Goal: Task Accomplishment & Management: Use online tool/utility

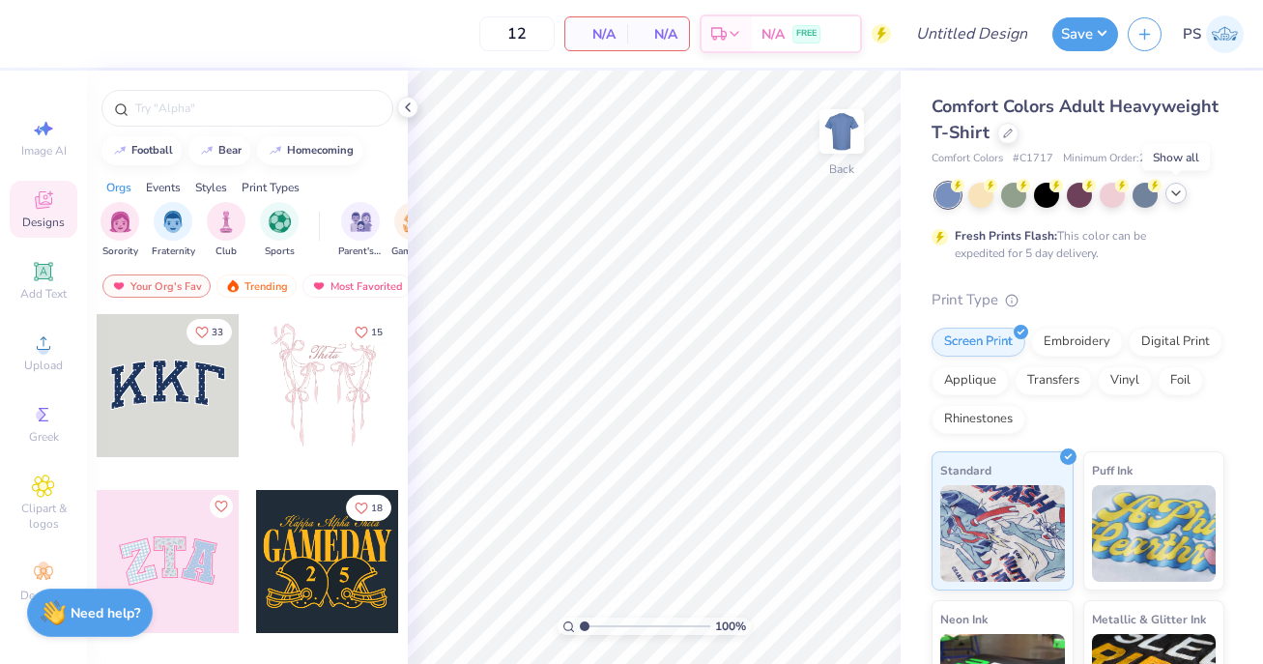
click at [1173, 189] on icon at bounding box center [1175, 193] width 15 height 15
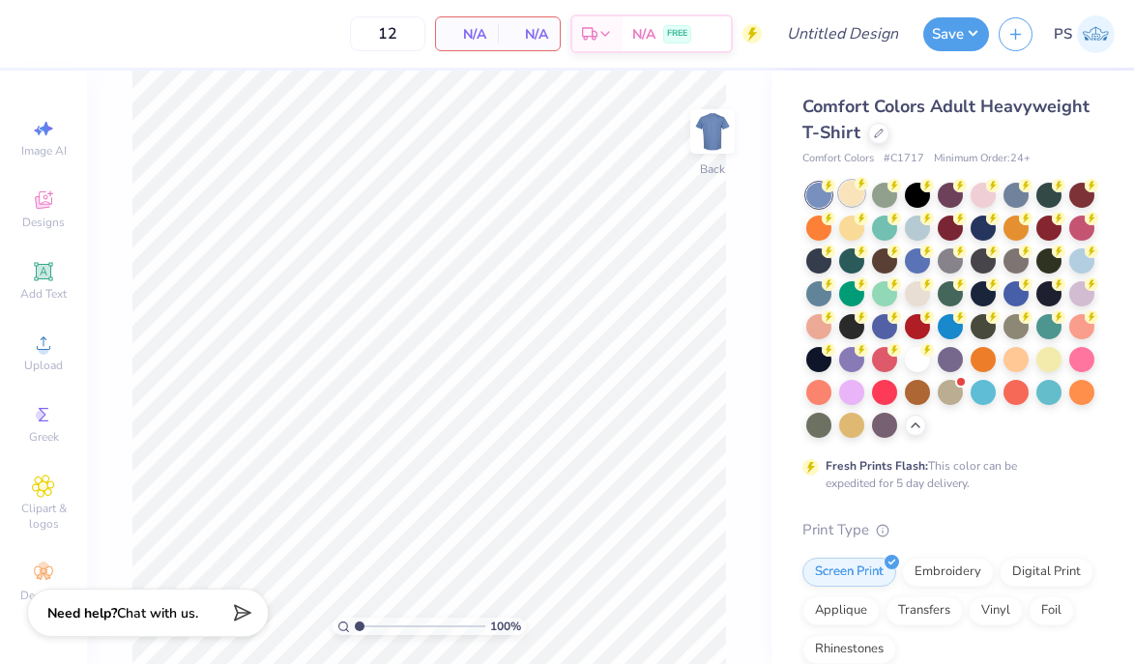
click at [853, 192] on div at bounding box center [851, 193] width 25 height 25
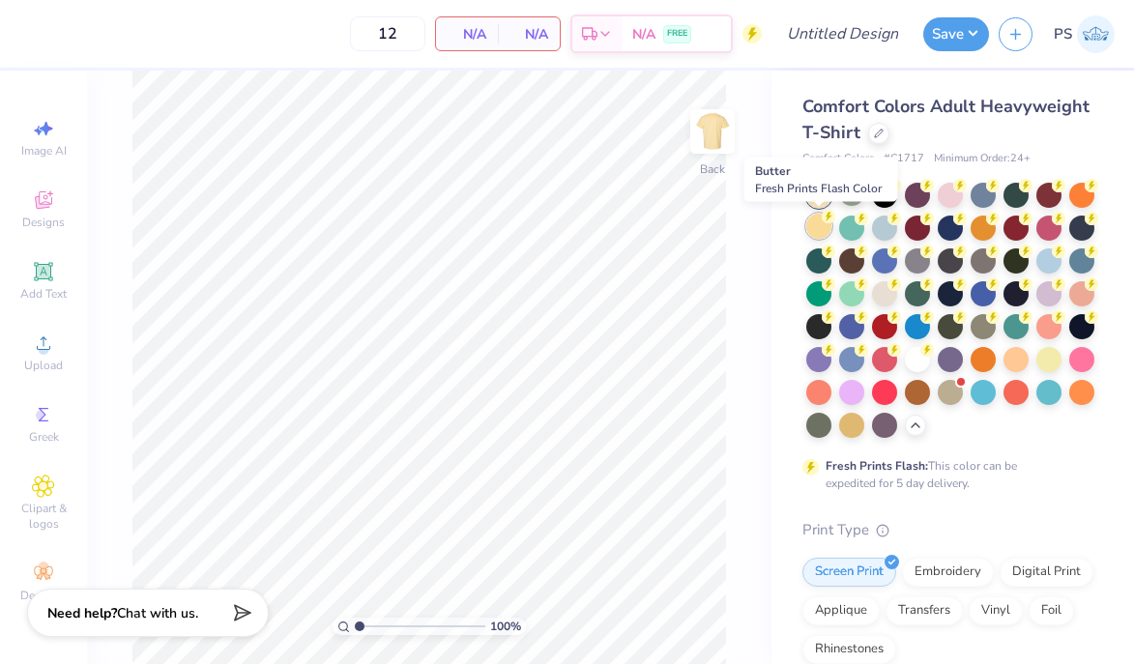
click at [822, 224] on div at bounding box center [818, 226] width 25 height 25
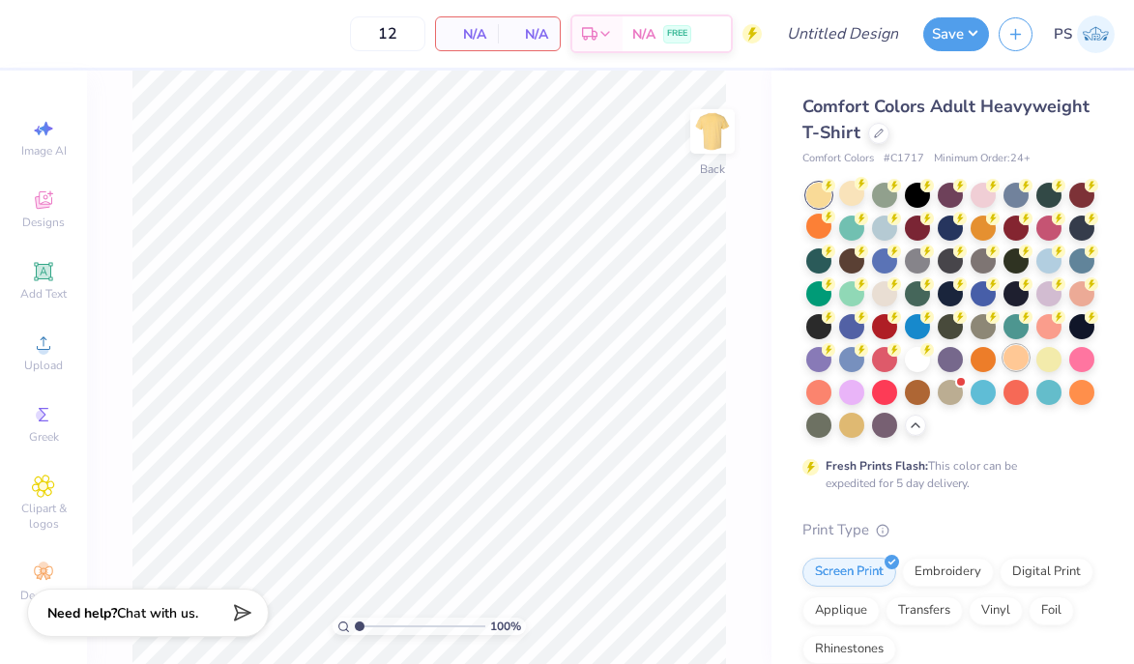
click at [1007, 358] on div at bounding box center [1015, 357] width 25 height 25
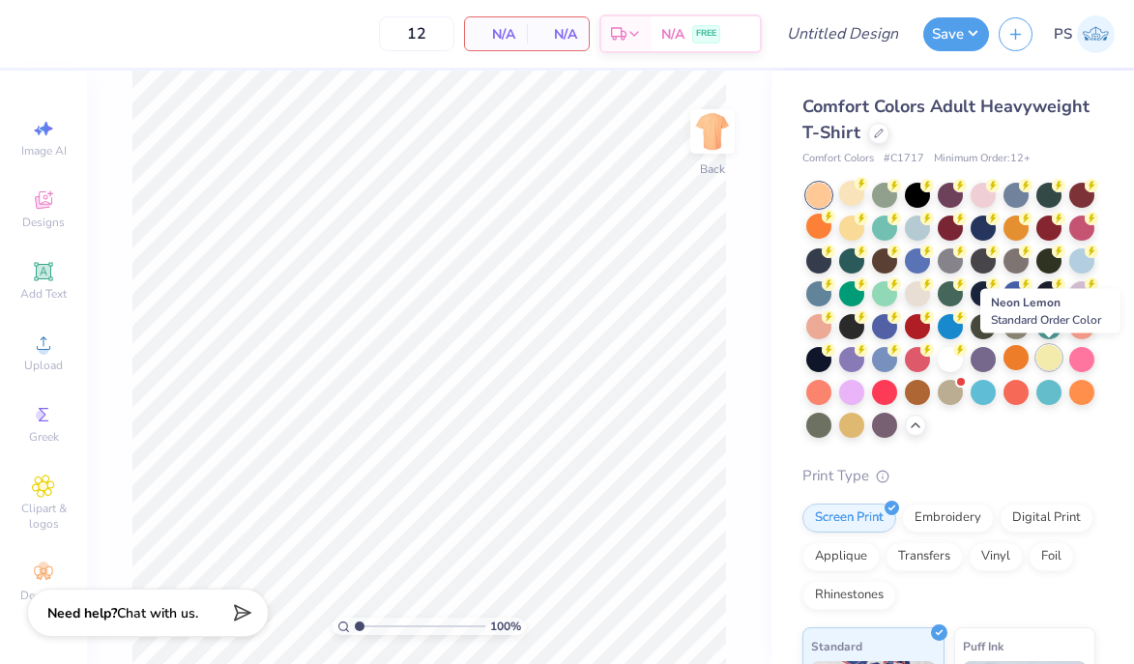
click at [1046, 360] on div at bounding box center [1048, 357] width 25 height 25
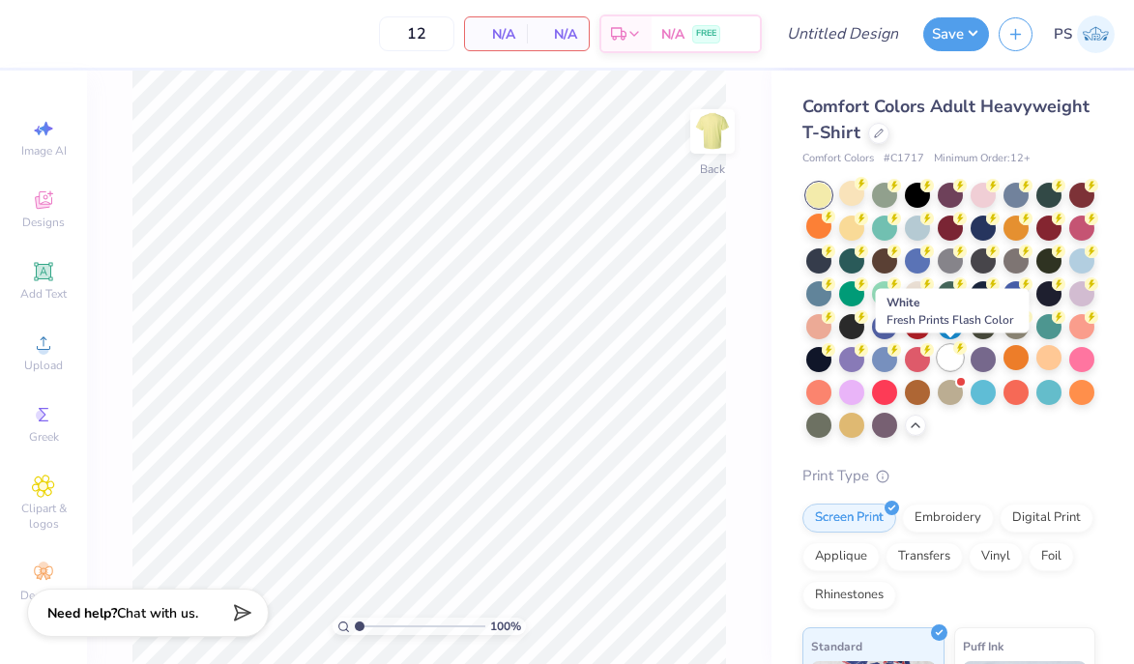
click at [941, 352] on div at bounding box center [949, 357] width 25 height 25
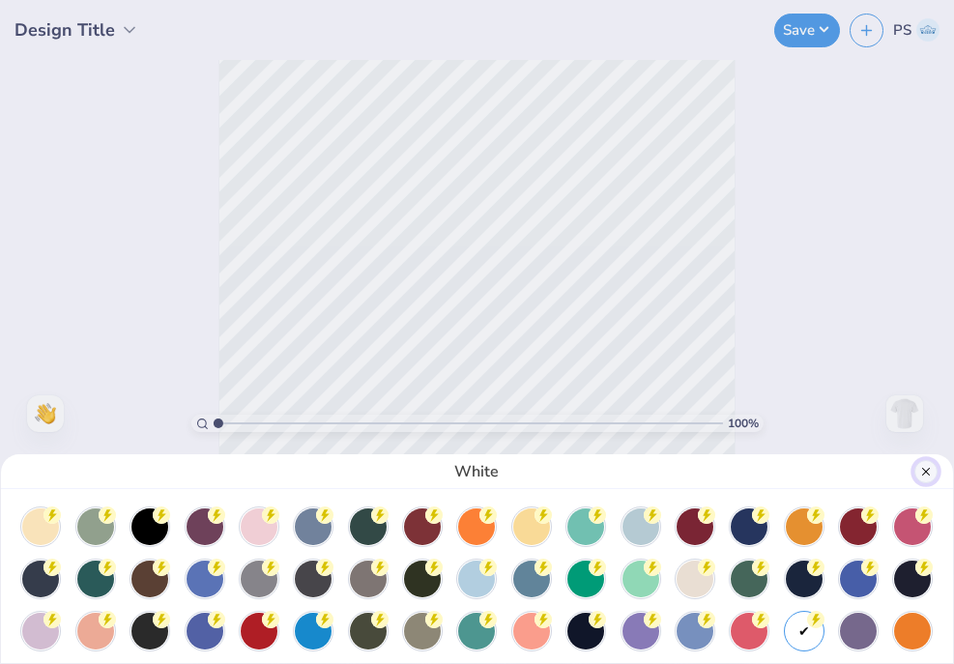
click at [930, 472] on button "Close" at bounding box center [925, 471] width 23 height 23
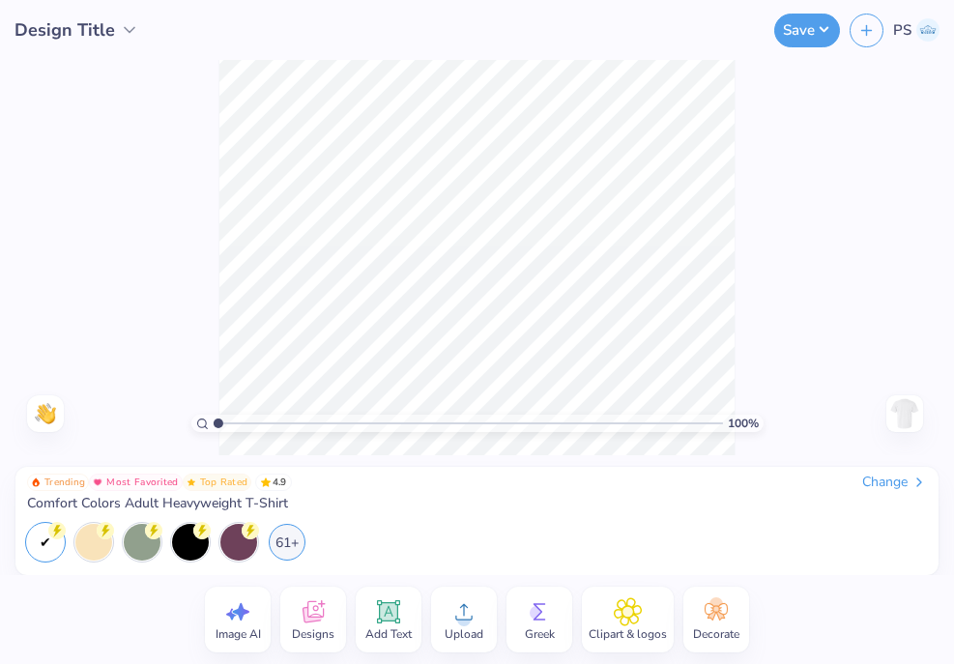
click at [808, 162] on div "100 % Need help? Chat with us. Back" at bounding box center [477, 257] width 954 height 395
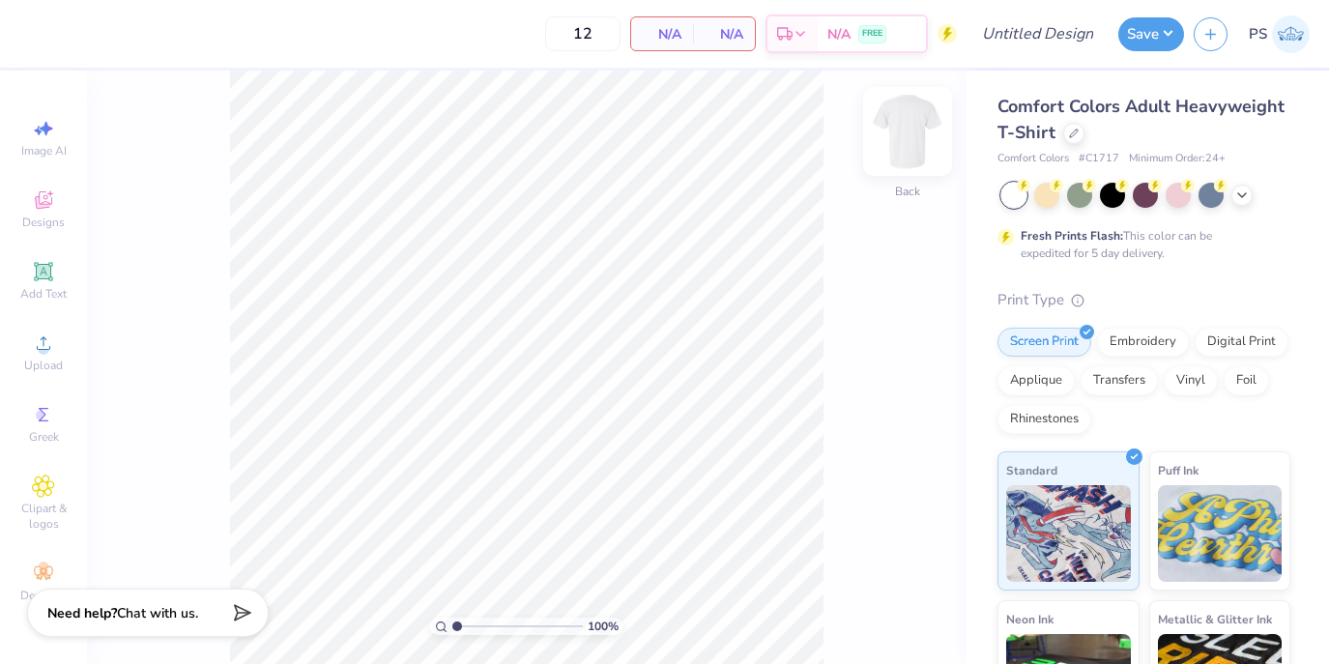
click at [904, 145] on img at bounding box center [907, 131] width 77 height 77
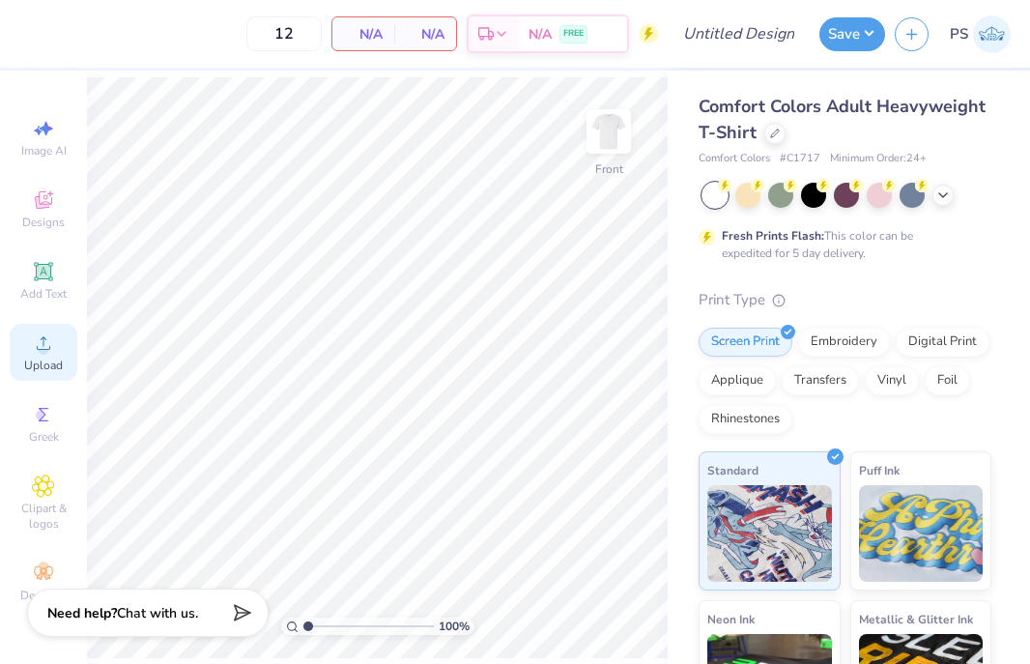
click at [45, 339] on icon at bounding box center [44, 343] width 14 height 14
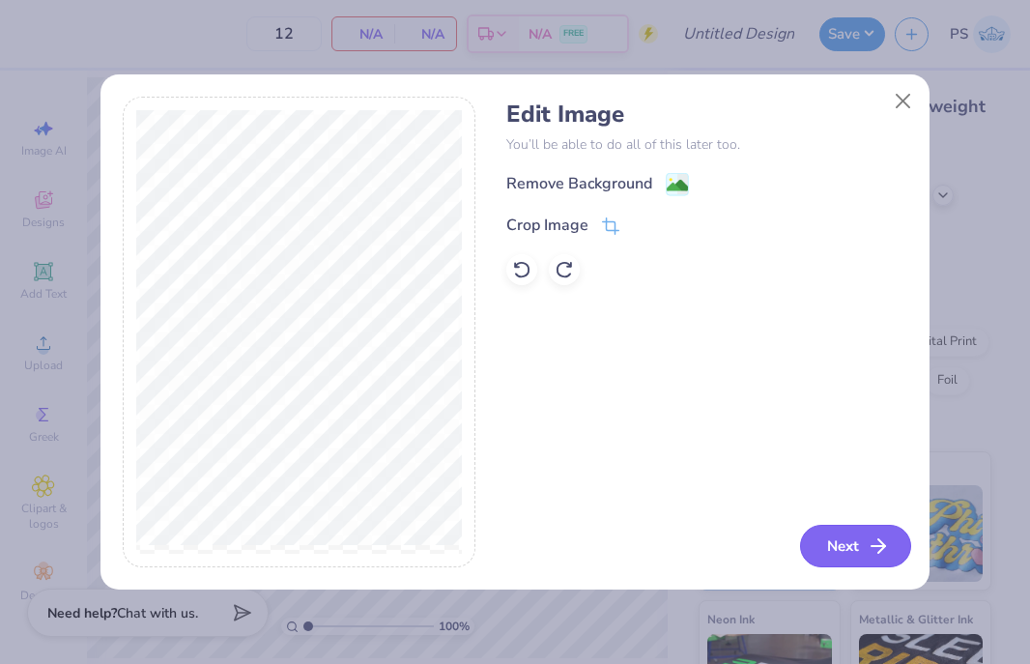
click at [904, 543] on button "Next" at bounding box center [855, 546] width 111 height 43
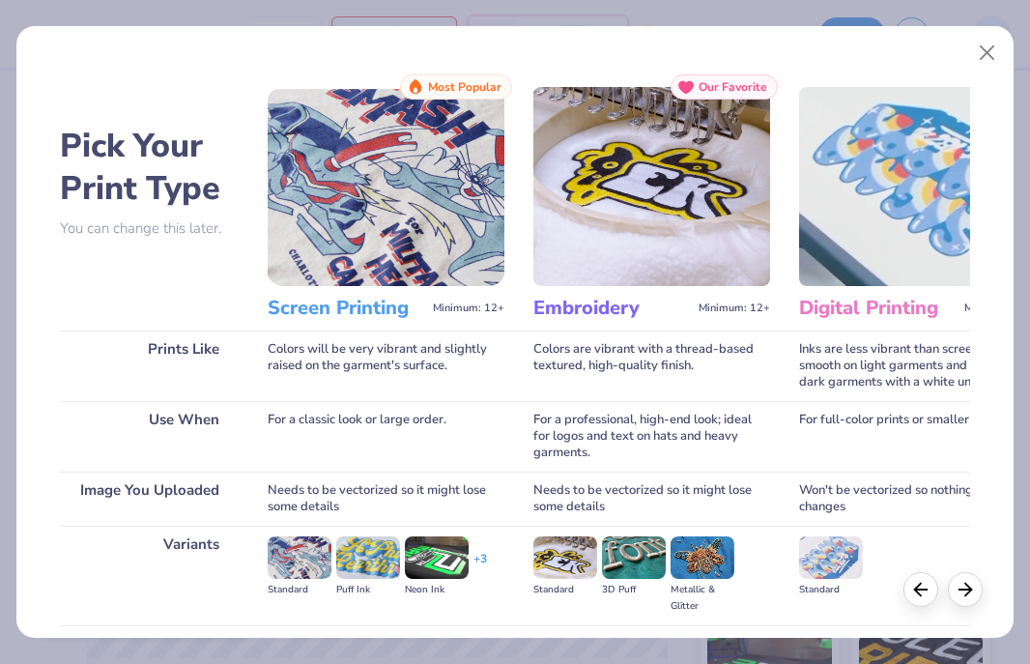
click at [360, 188] on img at bounding box center [386, 186] width 237 height 199
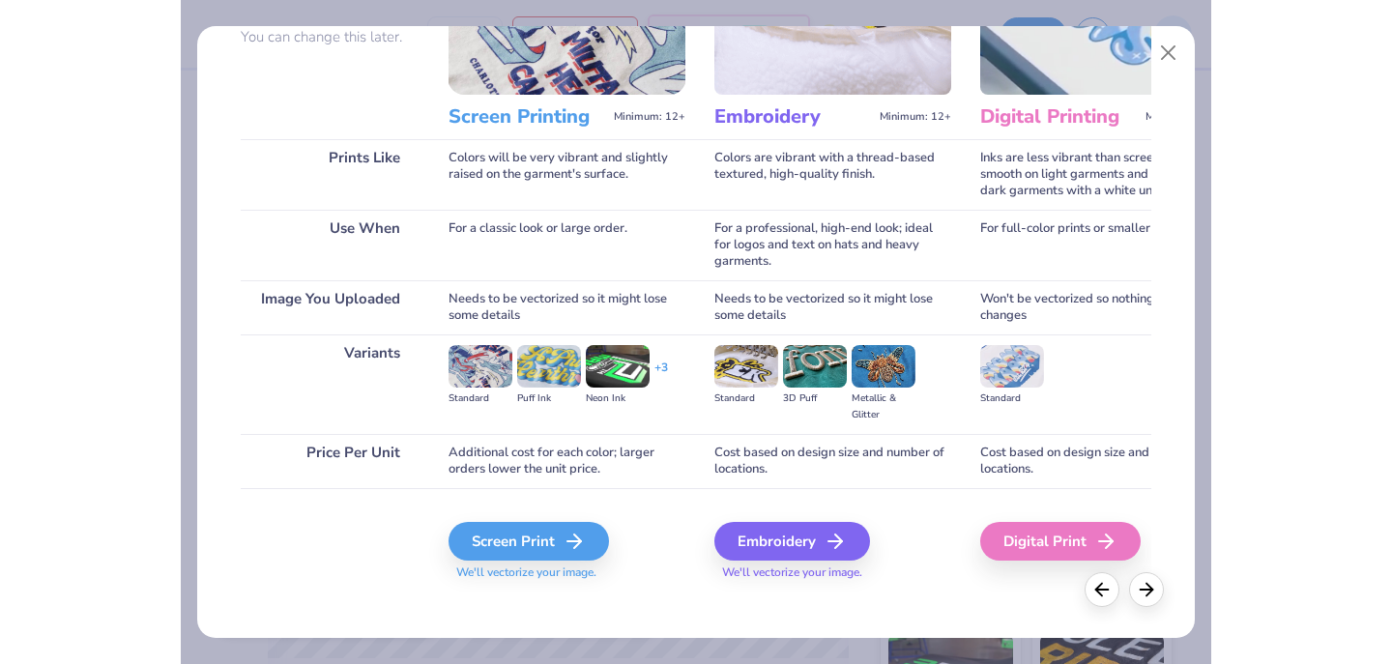
scroll to position [203, 0]
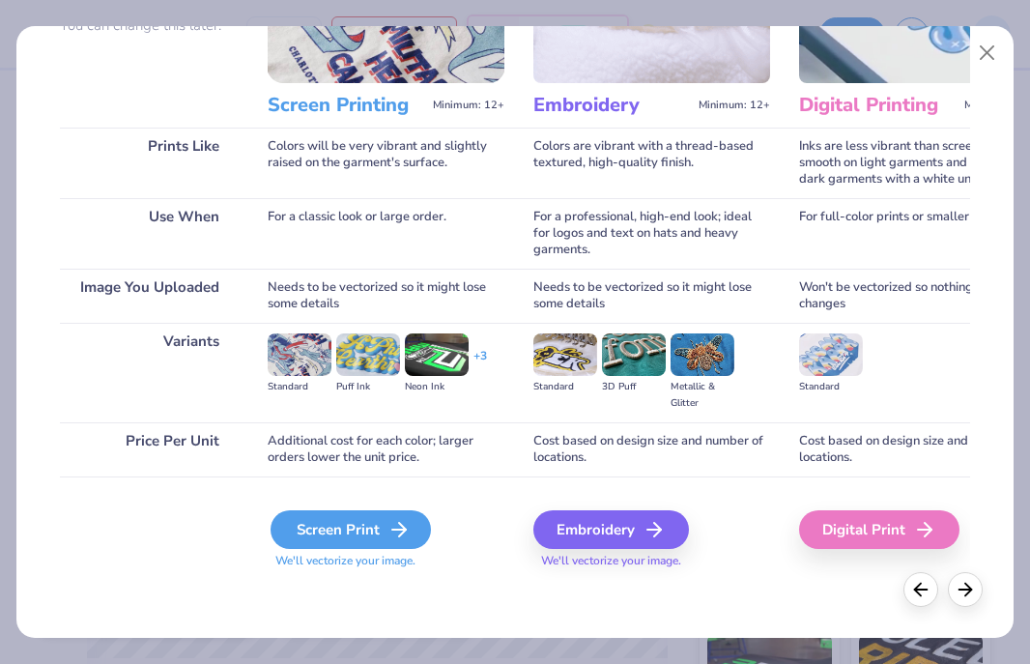
click at [351, 526] on div "Screen Print" at bounding box center [351, 529] width 160 height 39
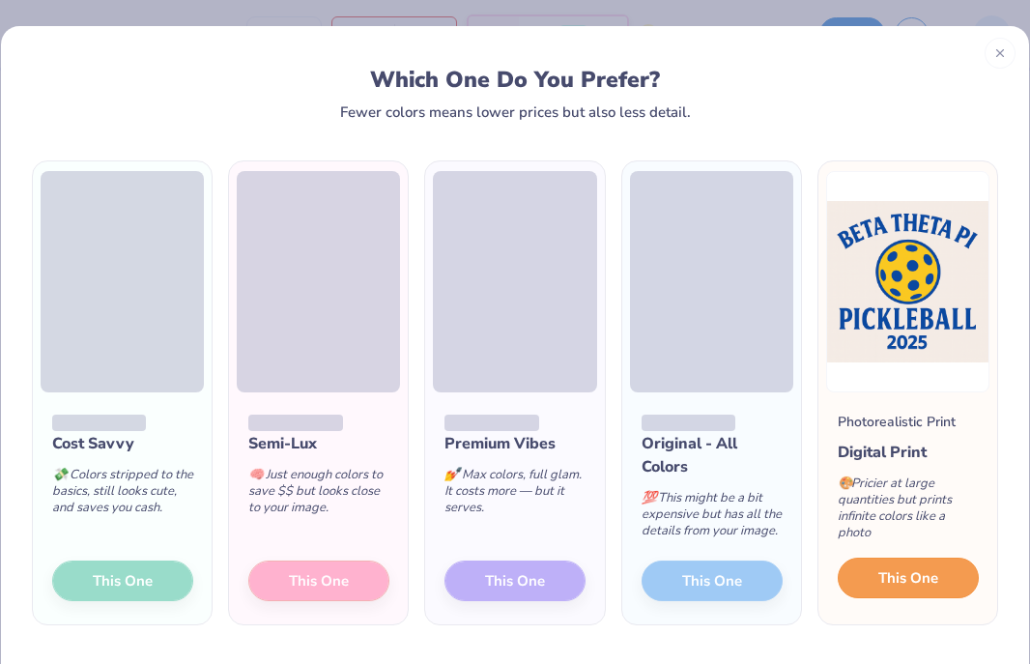
click at [894, 581] on span "This One" at bounding box center [908, 578] width 60 height 22
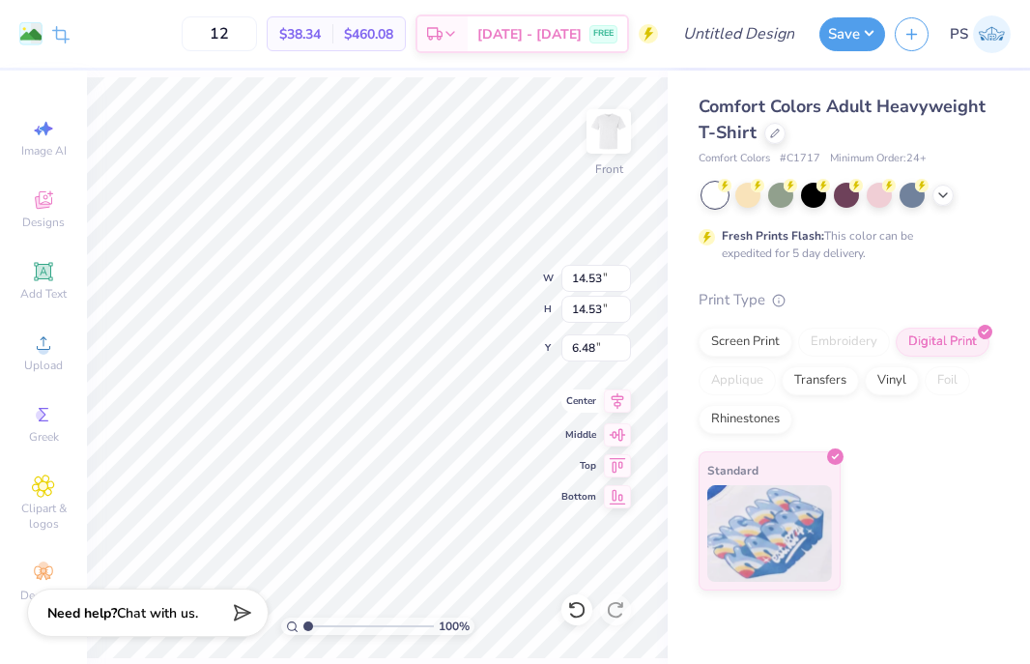
type input "12.03"
type input "6.49"
type input "4.93"
click at [745, 200] on div at bounding box center [747, 193] width 25 height 25
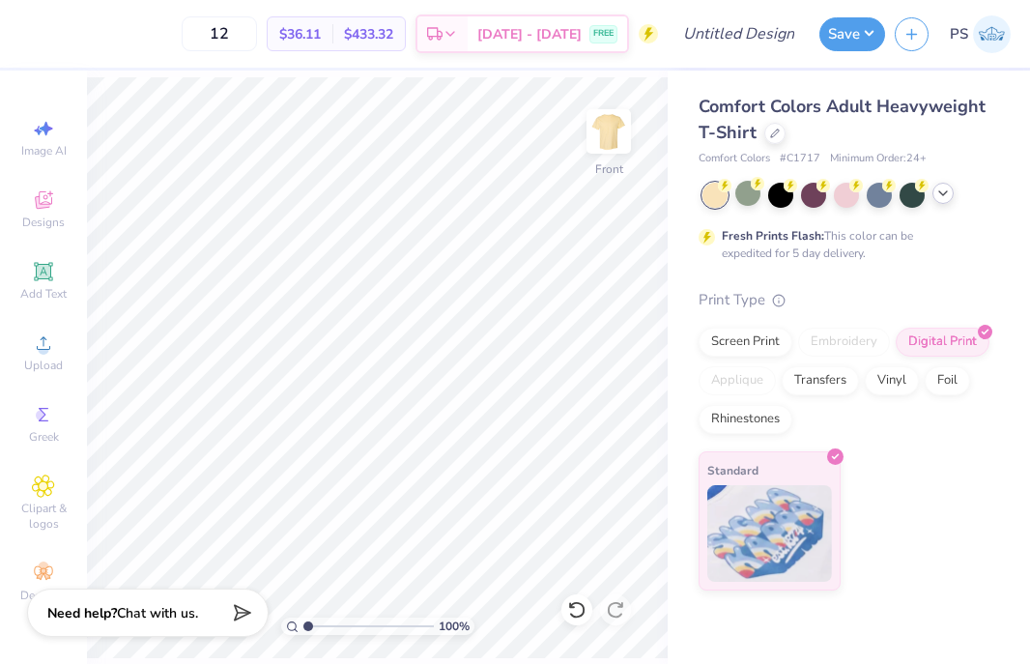
click at [951, 188] on div at bounding box center [943, 193] width 21 height 21
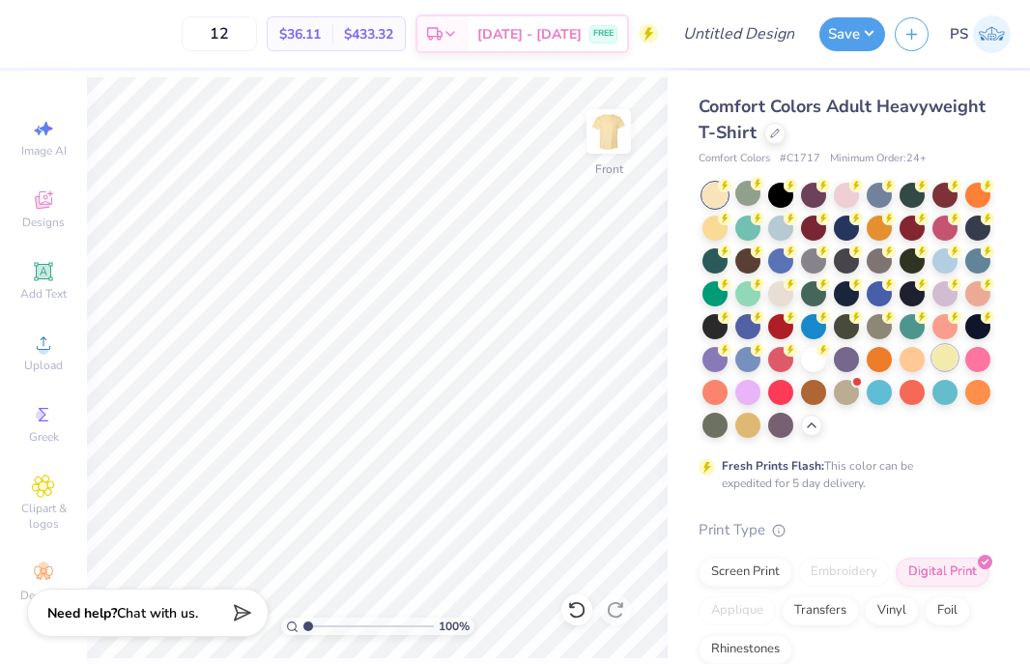
click at [935, 363] on div at bounding box center [945, 357] width 25 height 25
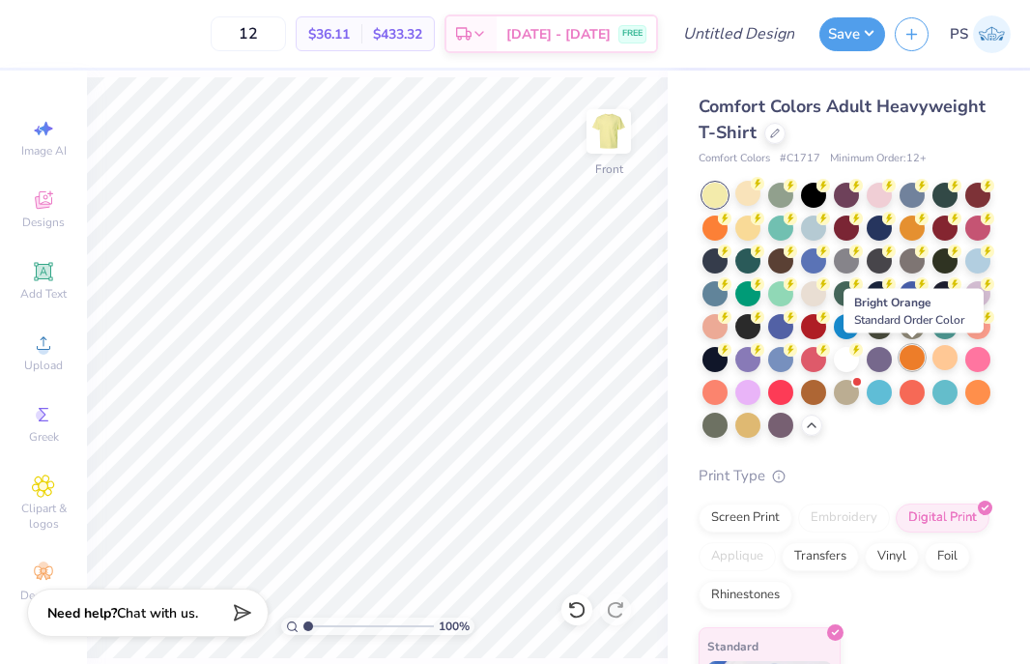
click at [906, 360] on div at bounding box center [912, 357] width 25 height 25
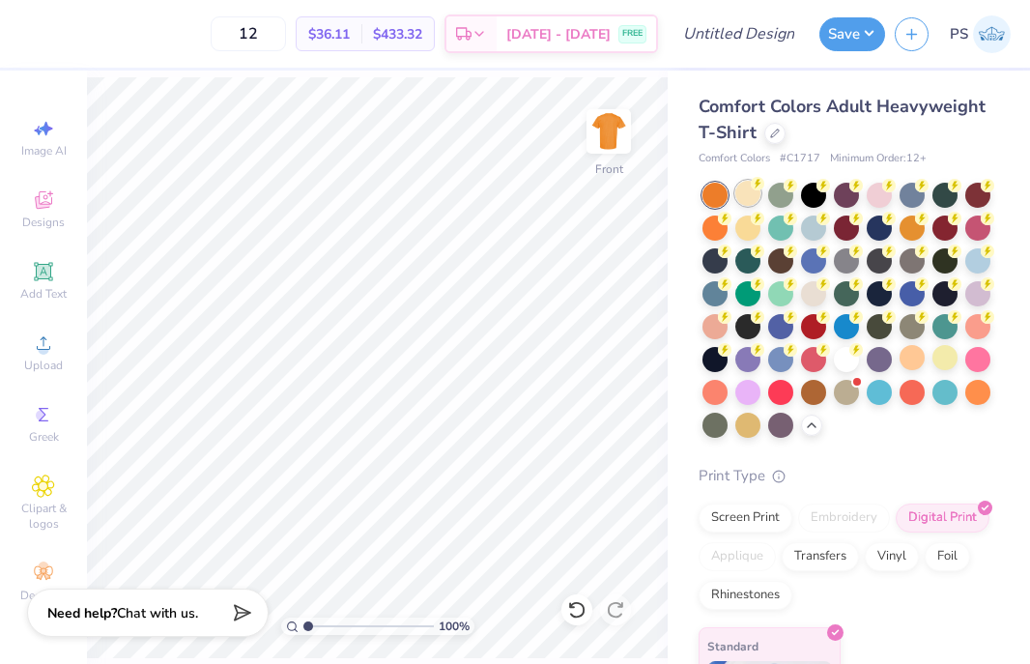
click at [747, 203] on div at bounding box center [747, 193] width 25 height 25
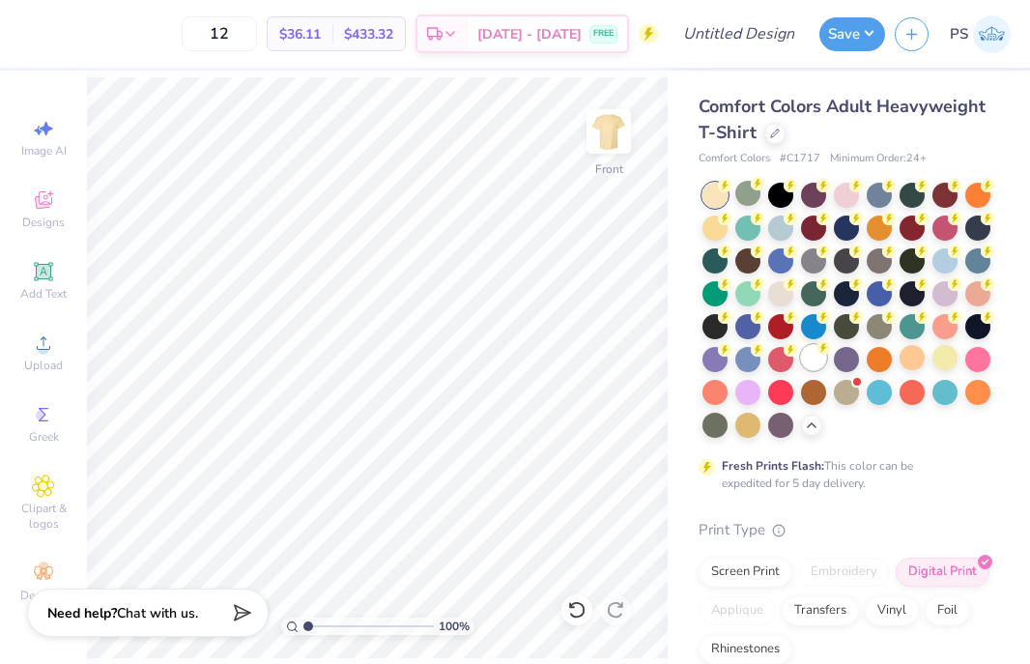
click at [807, 362] on div at bounding box center [813, 357] width 25 height 25
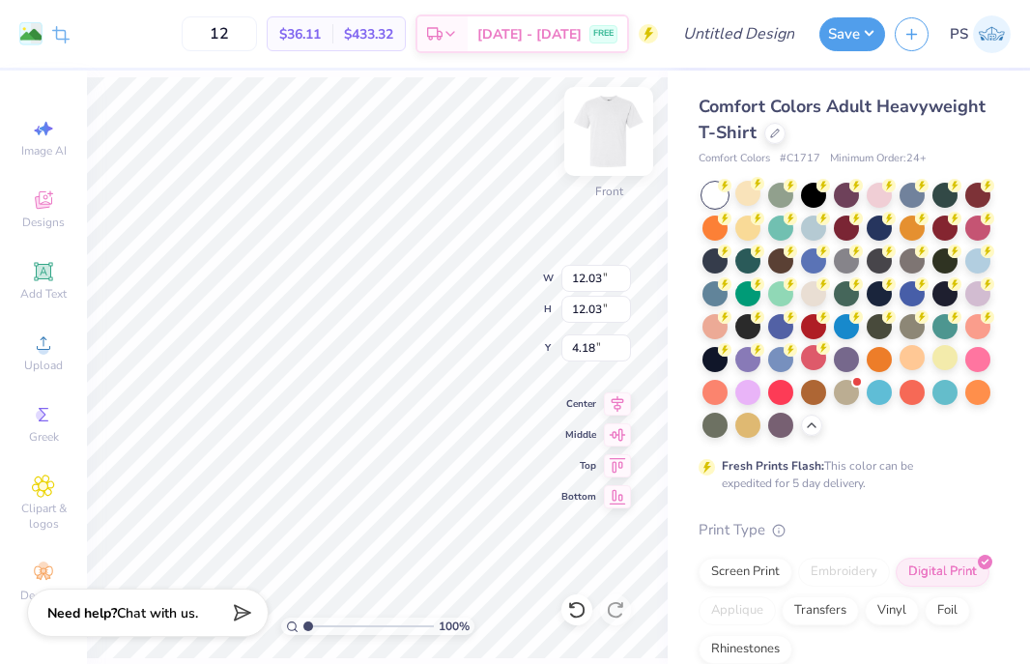
type input "4.19"
click at [621, 128] on img at bounding box center [608, 131] width 77 height 77
click at [597, 123] on img at bounding box center [608, 131] width 77 height 77
click at [619, 139] on img at bounding box center [608, 131] width 77 height 77
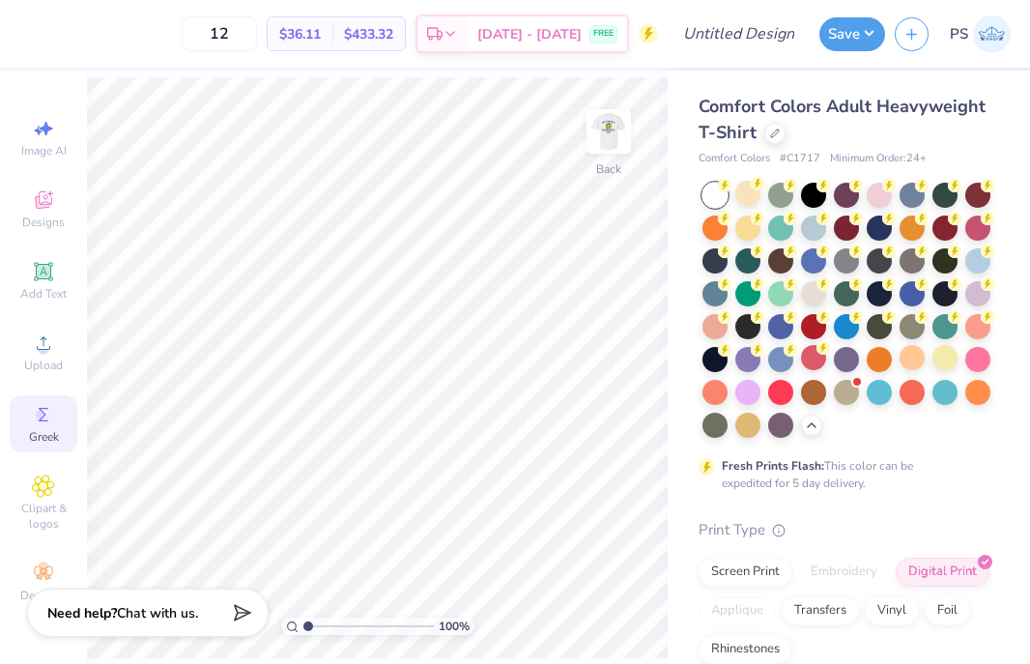
click at [51, 411] on icon at bounding box center [43, 414] width 23 height 23
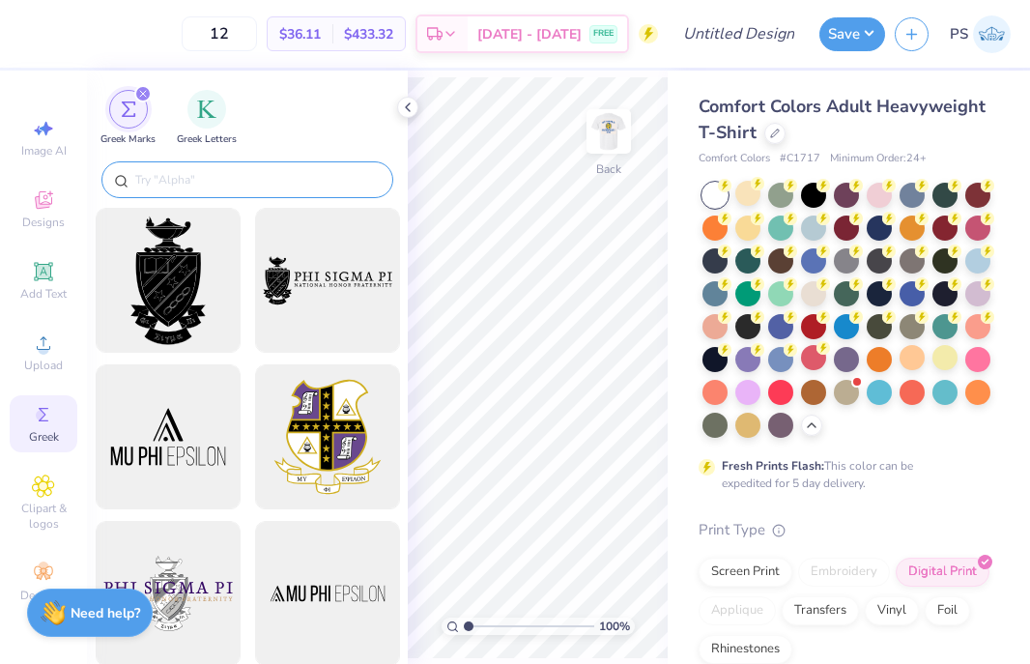
click at [160, 177] on input "text" at bounding box center [256, 179] width 247 height 19
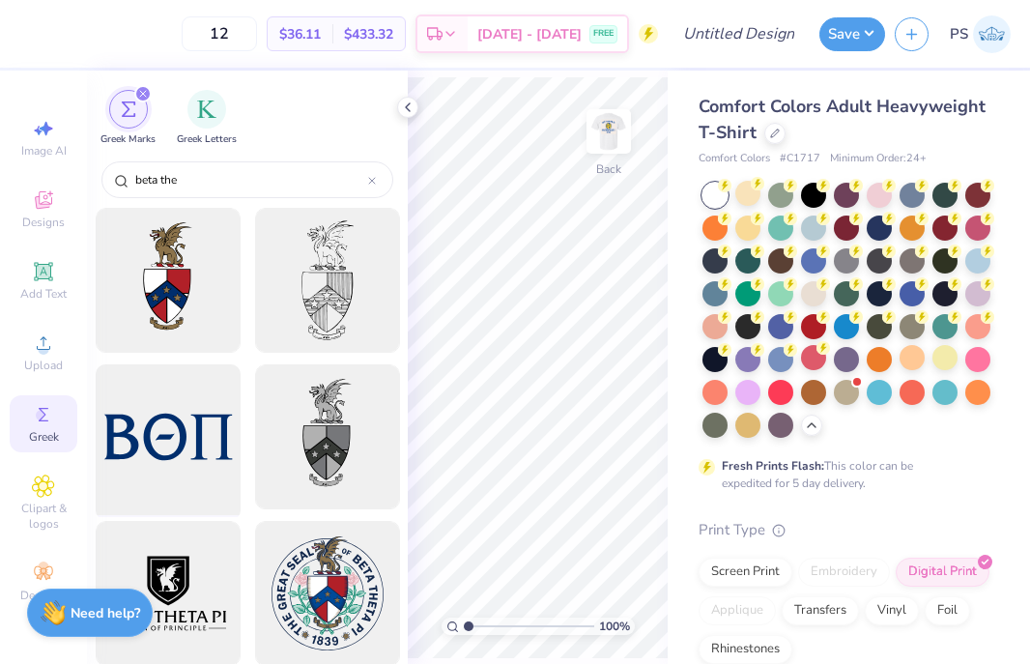
type input "beta the"
click at [166, 401] on div at bounding box center [167, 437] width 159 height 159
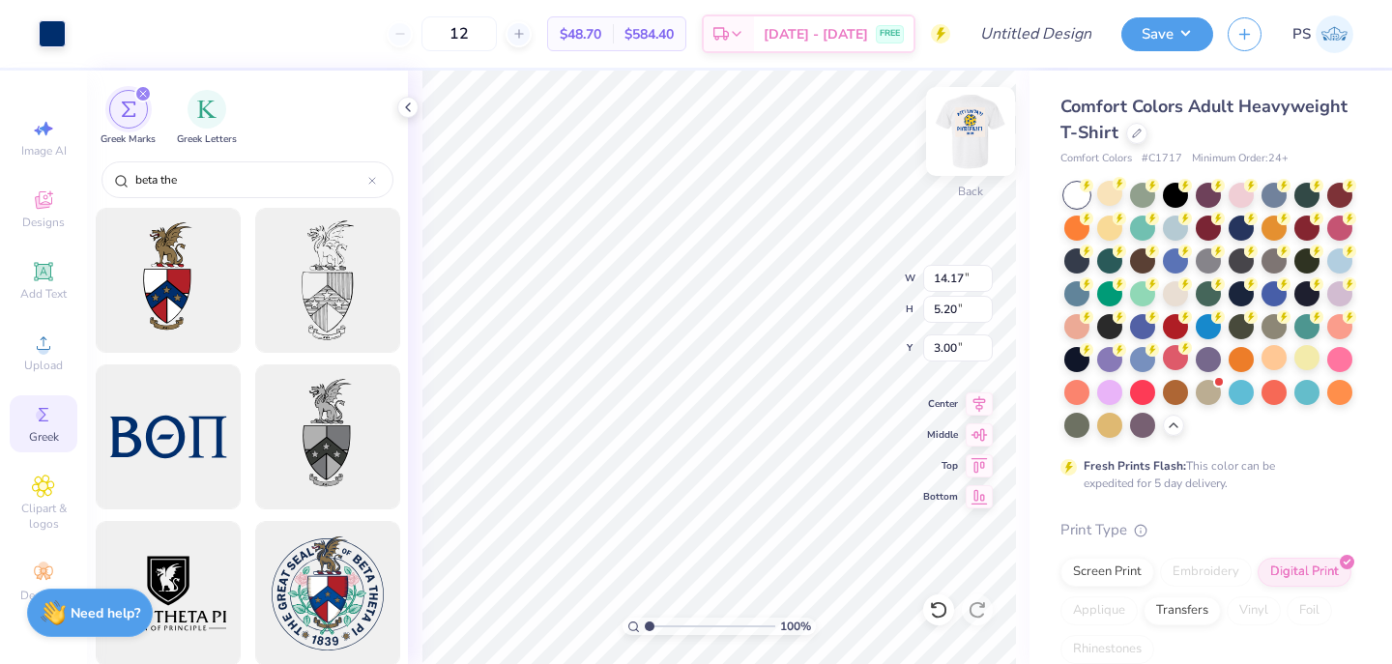
type input "4.90"
type input "1.80"
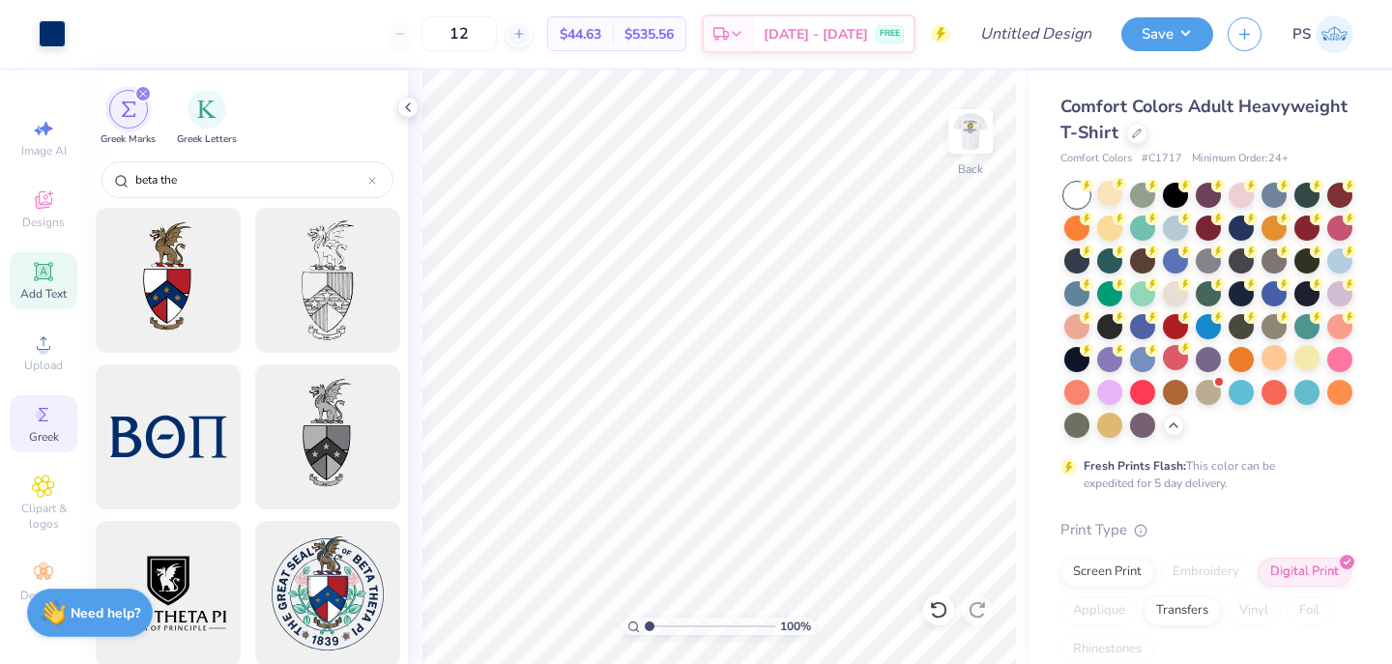
click at [38, 286] on span "Add Text" at bounding box center [43, 293] width 46 height 15
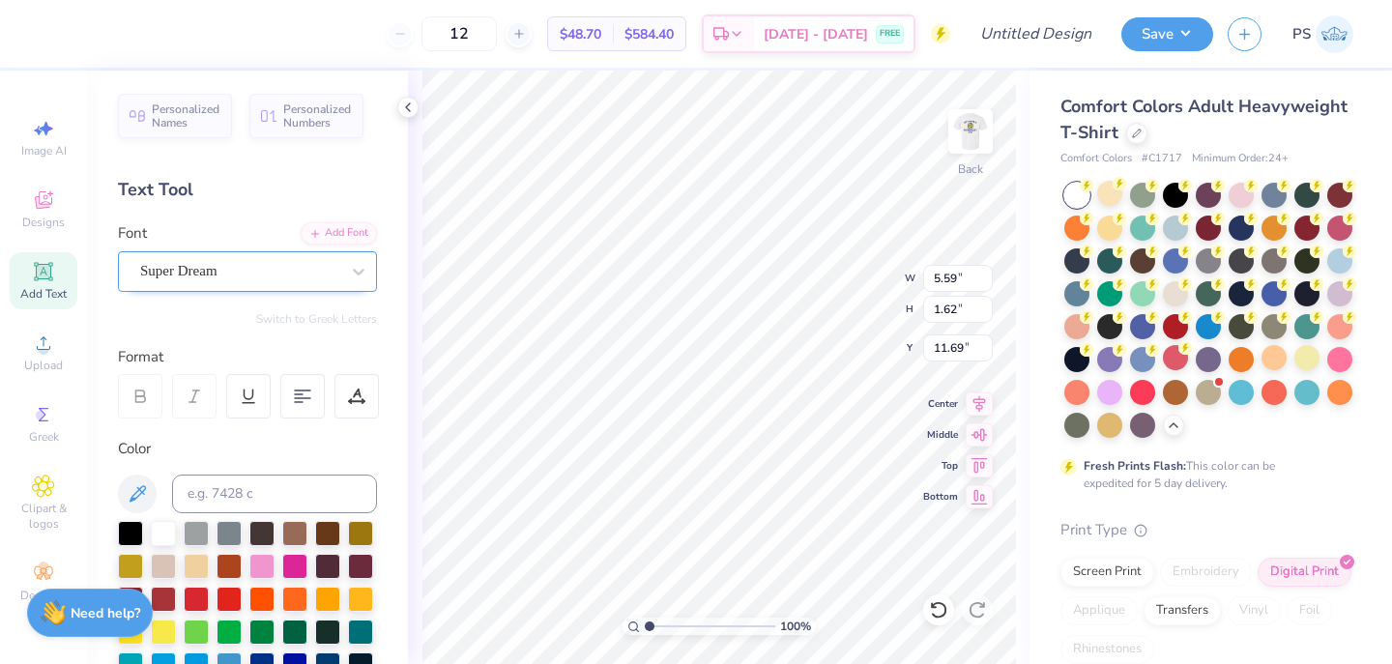
scroll to position [0, 1]
type textarea "TESanXT"
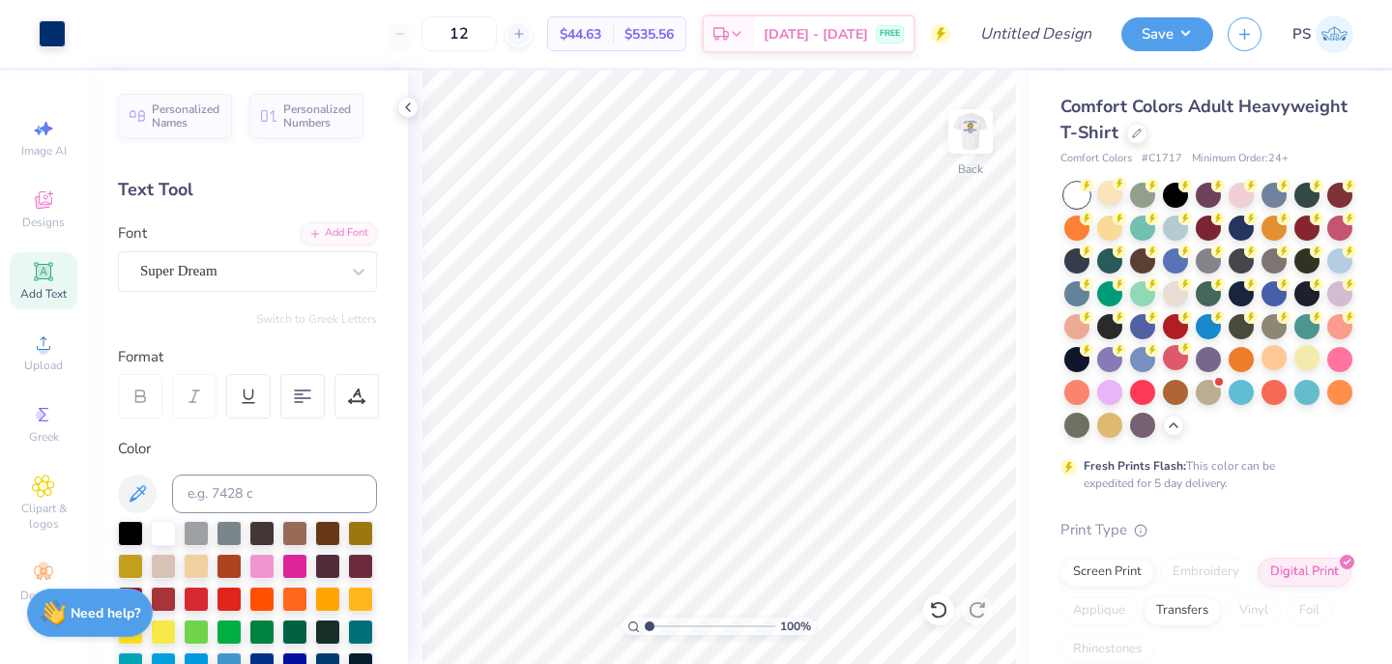
click at [38, 275] on icon at bounding box center [43, 271] width 14 height 14
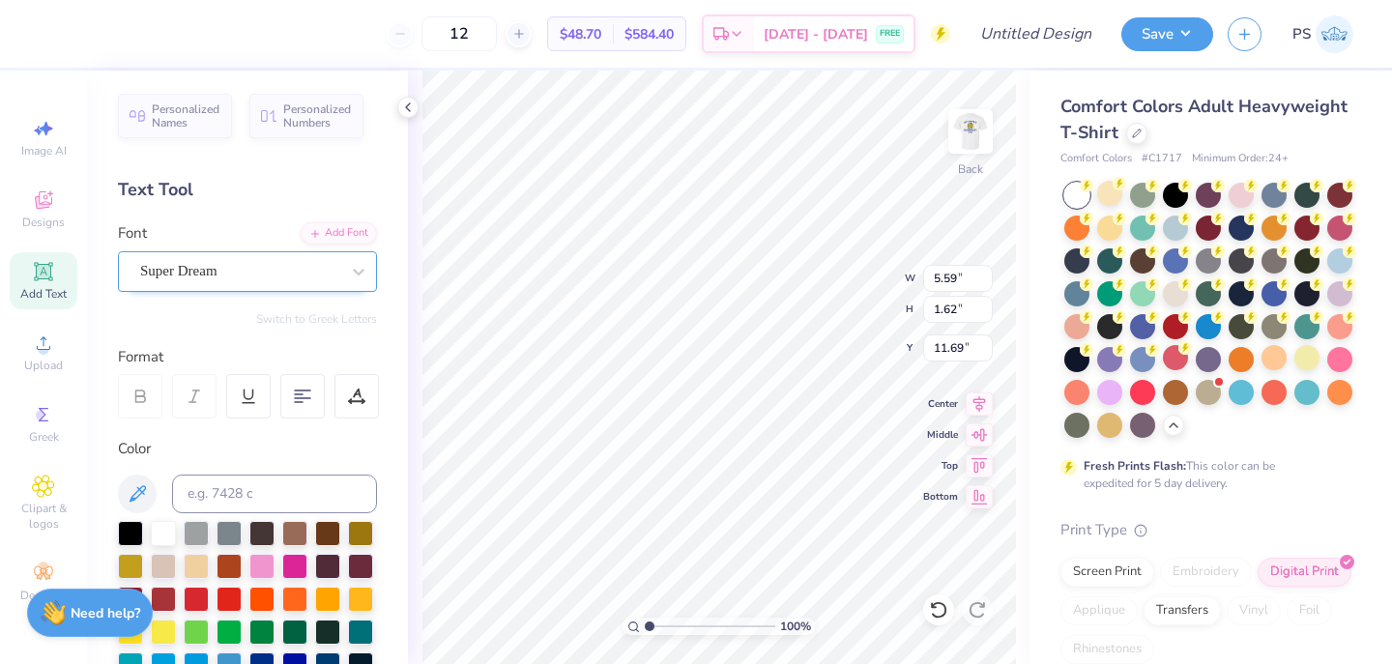
type textarea "[GEOGRAPHIC_DATA][PERSON_NAME]"
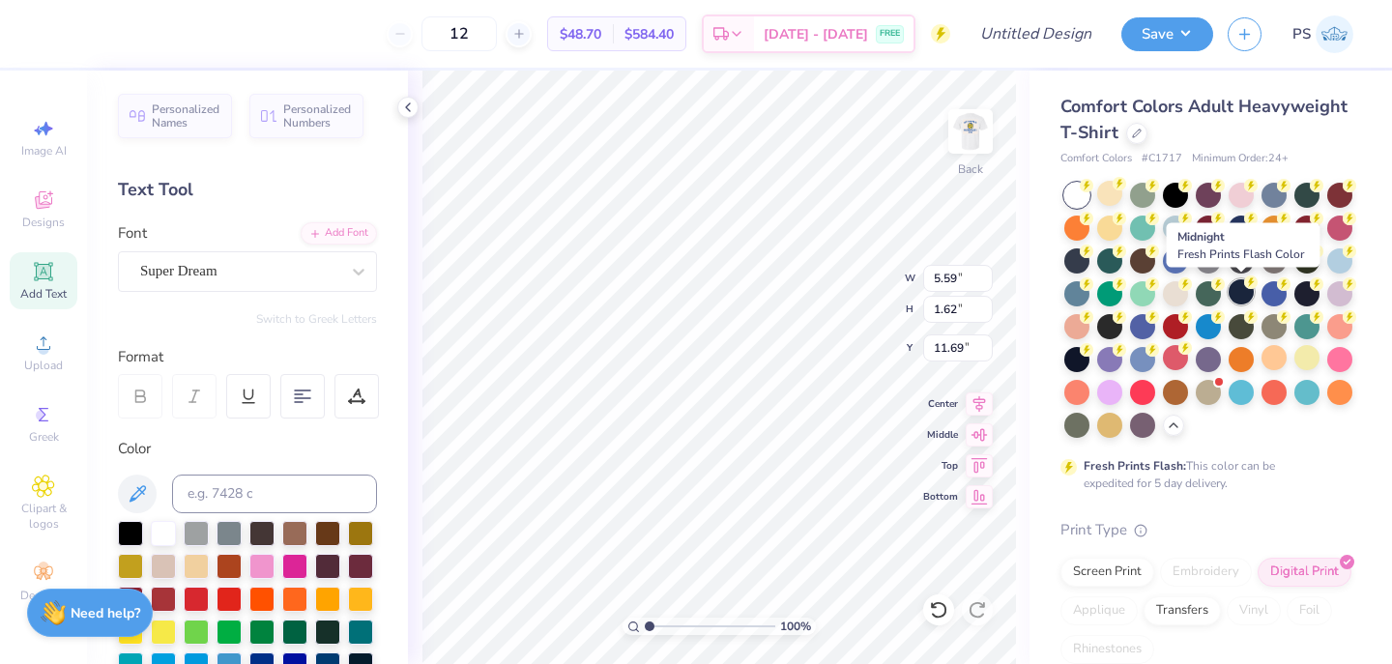
click at [1246, 292] on div at bounding box center [1240, 291] width 25 height 25
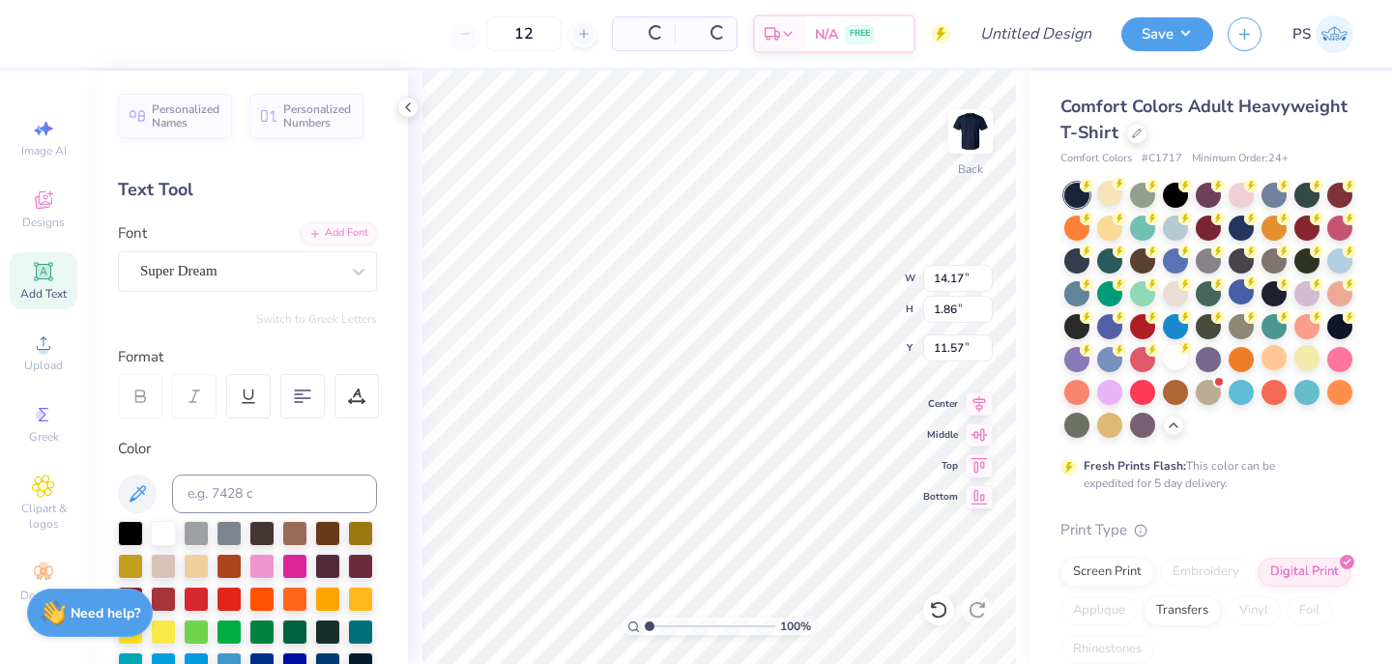
type input "14.17"
type input "1.86"
type input "11.57"
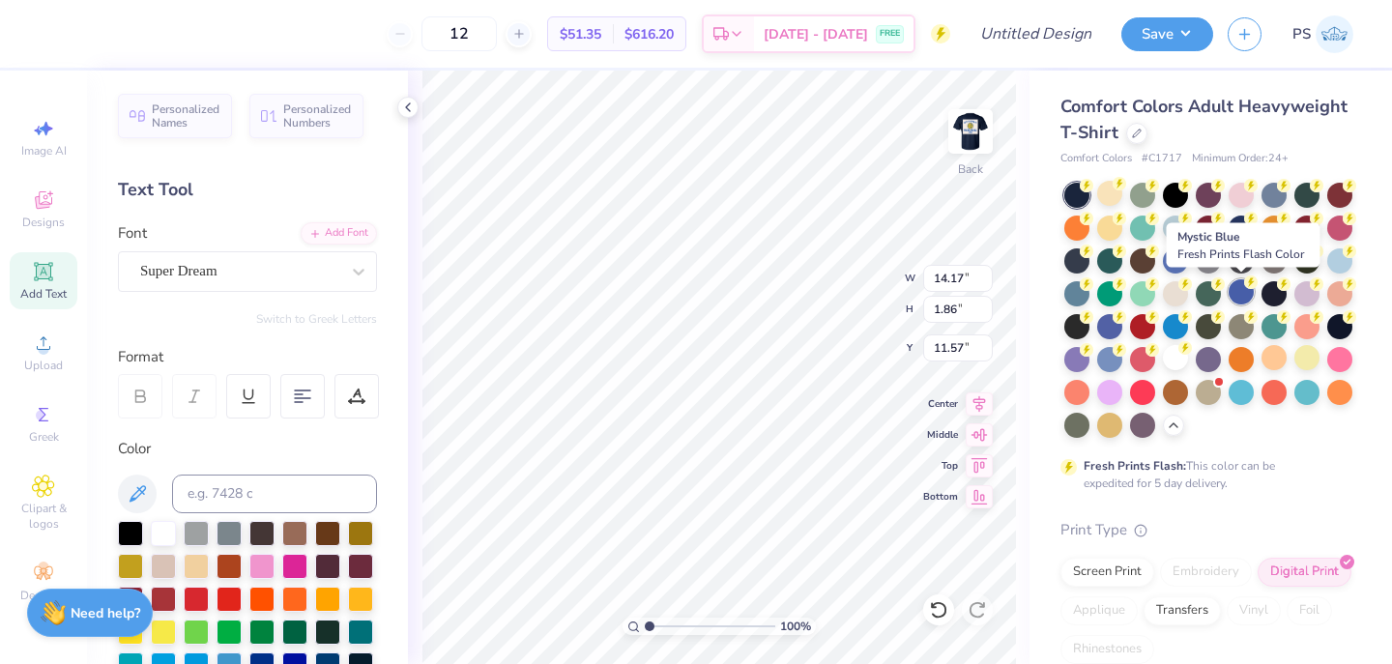
click at [1247, 292] on div at bounding box center [1240, 291] width 25 height 25
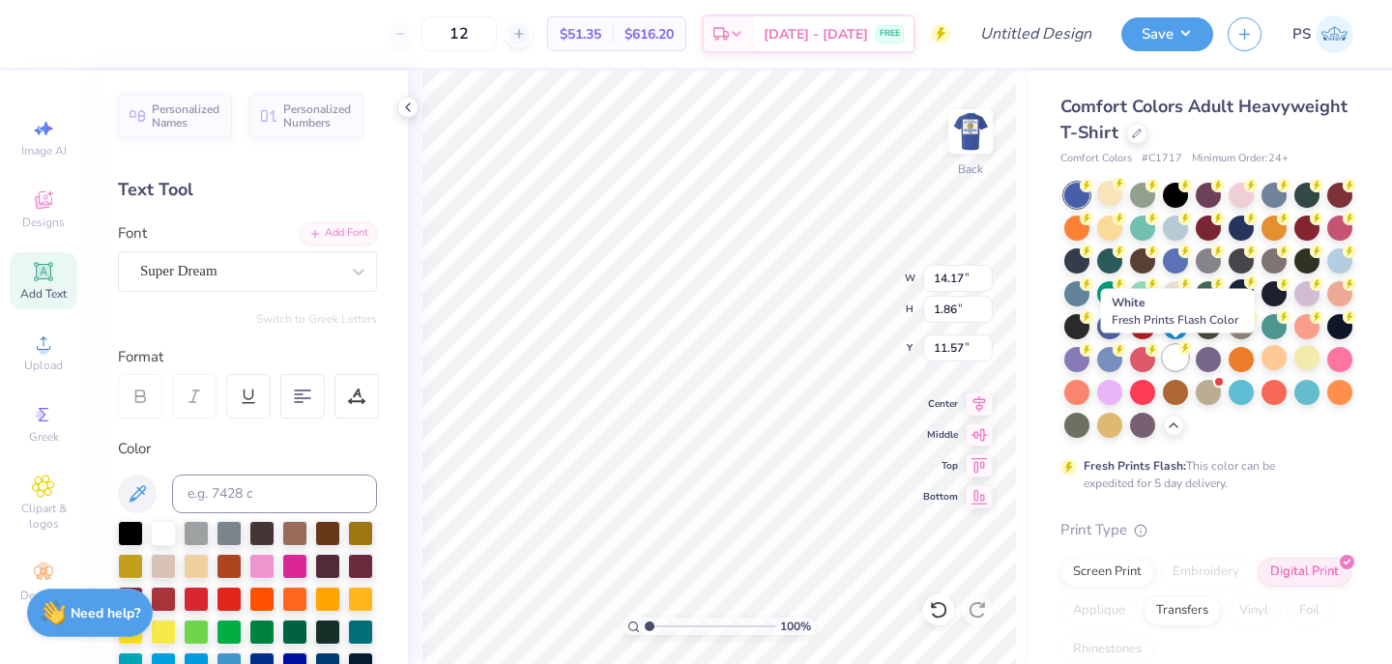
click at [1178, 359] on div at bounding box center [1175, 357] width 25 height 25
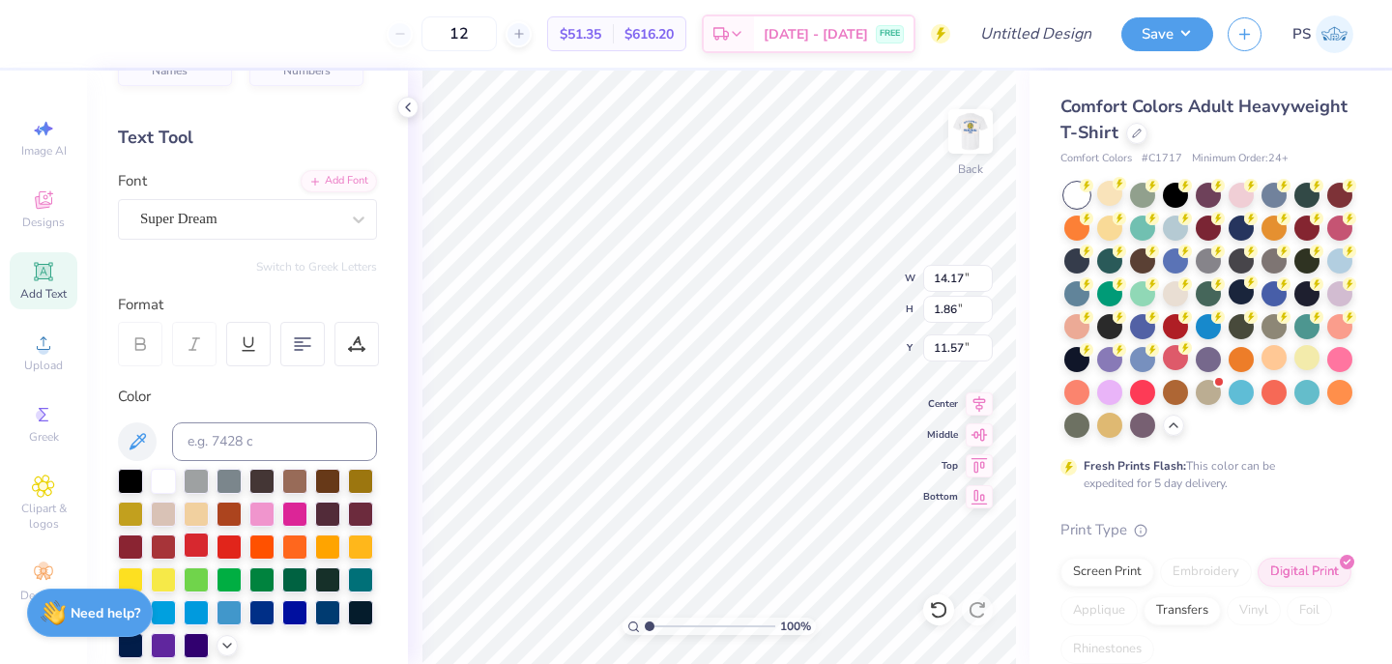
scroll to position [87, 0]
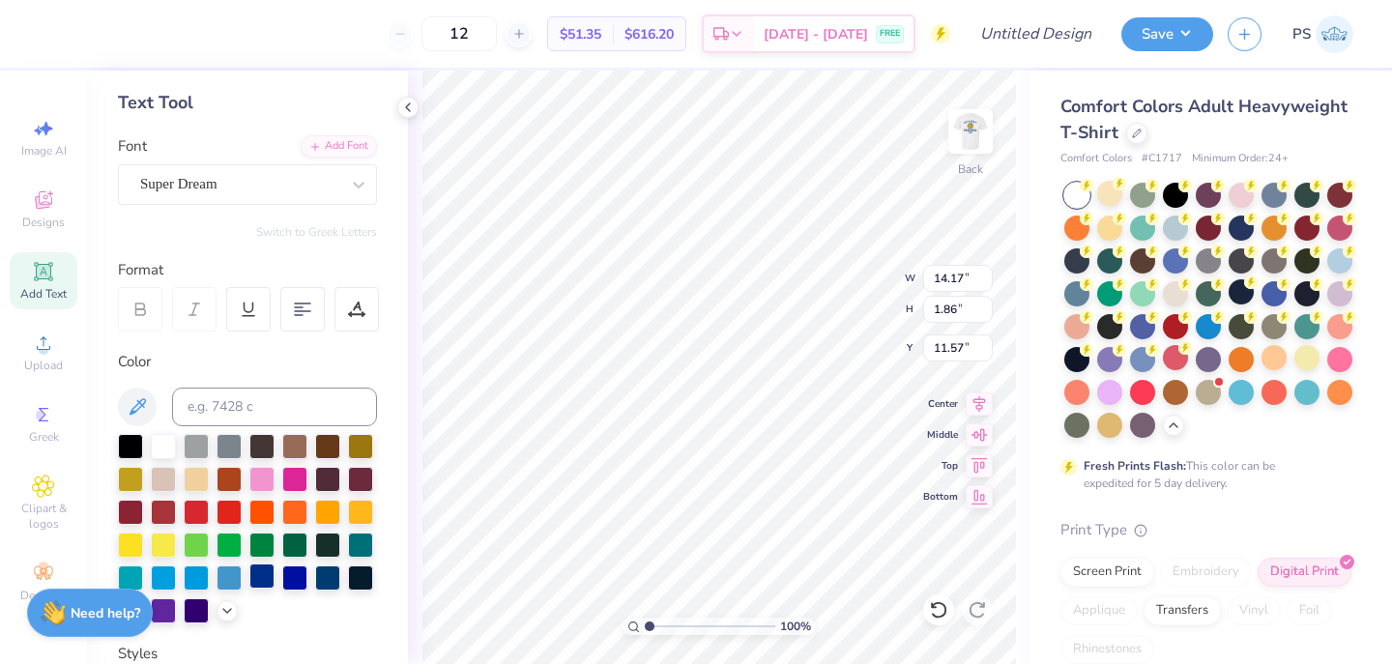
click at [258, 579] on div at bounding box center [261, 575] width 25 height 25
click at [331, 574] on div at bounding box center [327, 575] width 25 height 25
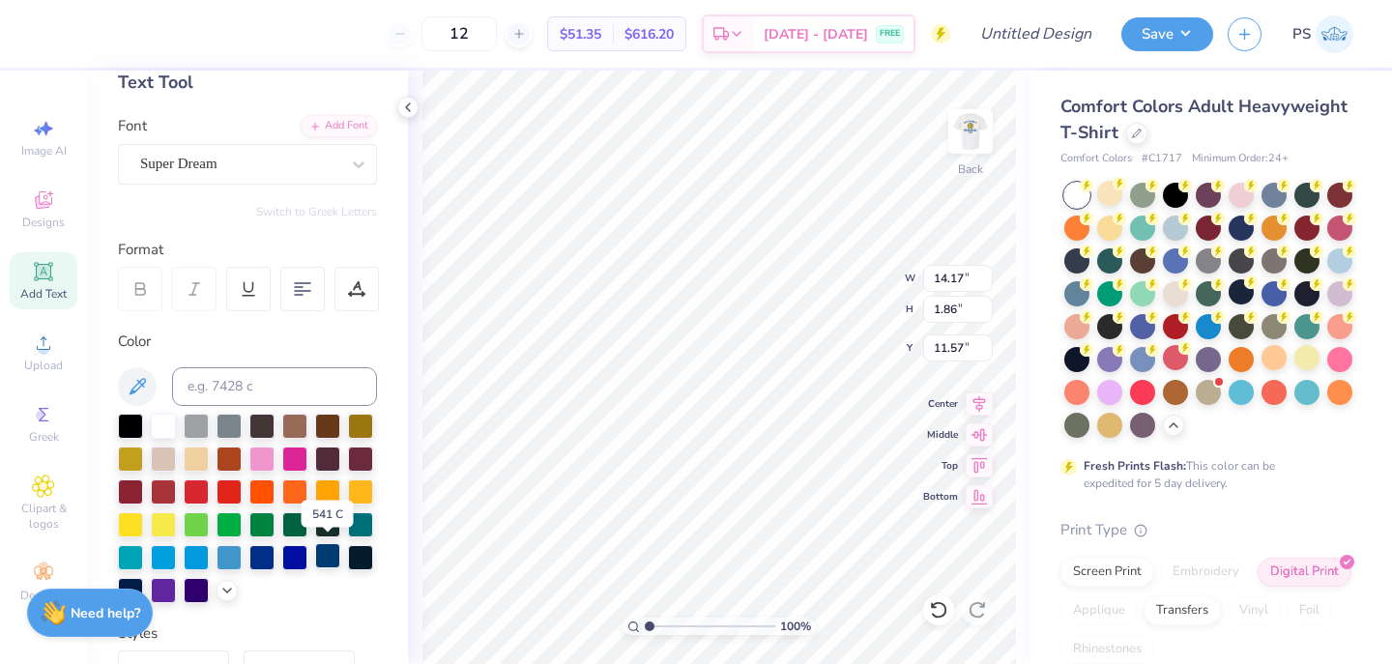
scroll to position [111, 0]
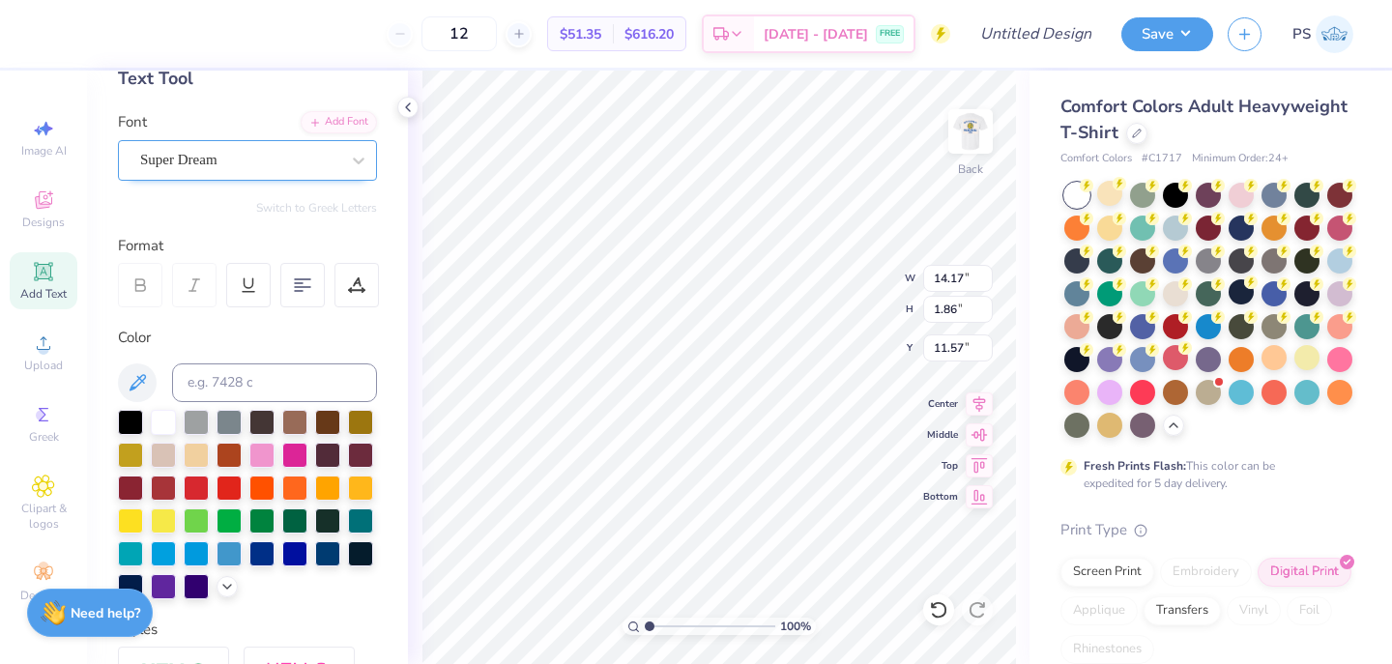
click at [158, 160] on div "Super Dream" at bounding box center [239, 160] width 203 height 30
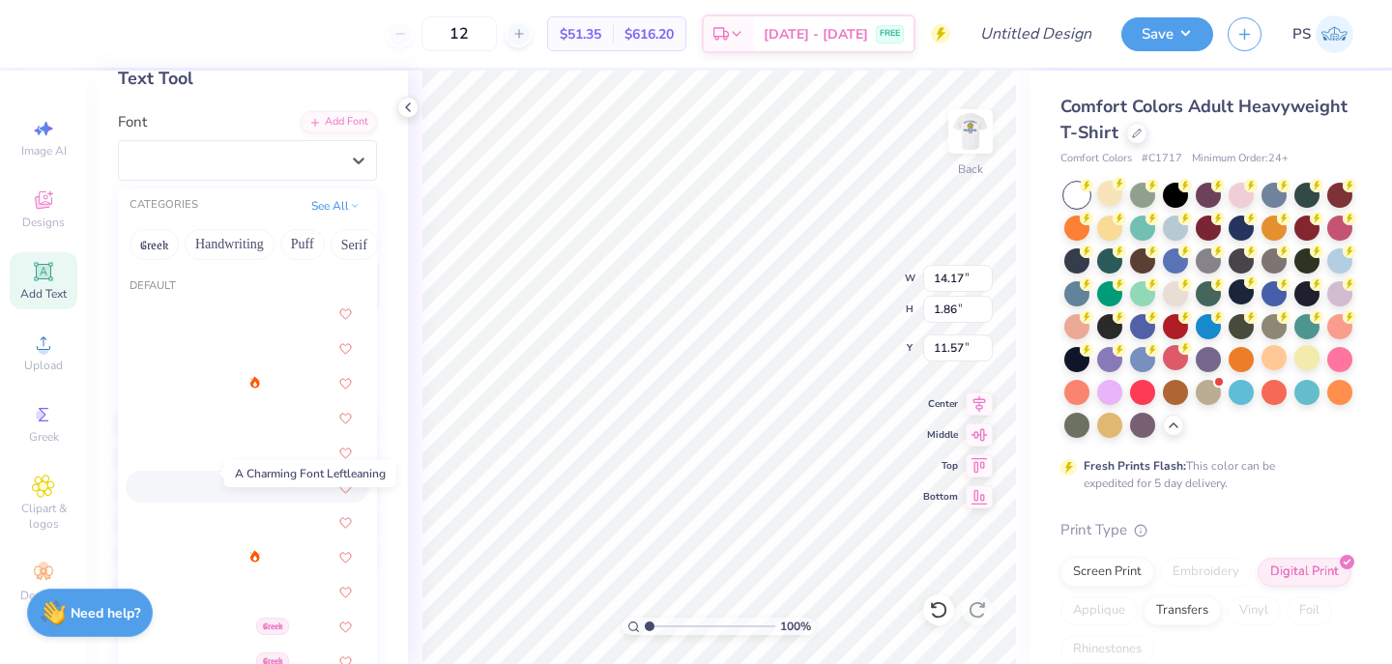
scroll to position [124, 0]
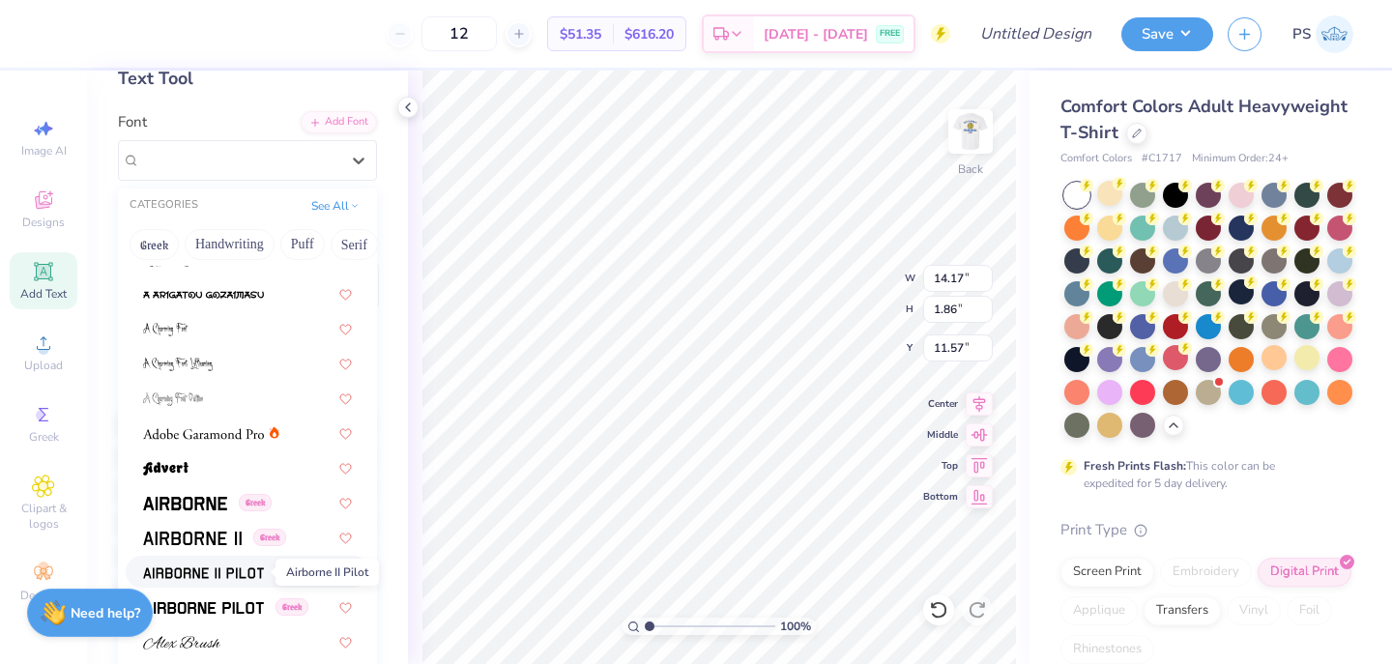
click at [194, 562] on span at bounding box center [203, 571] width 121 height 20
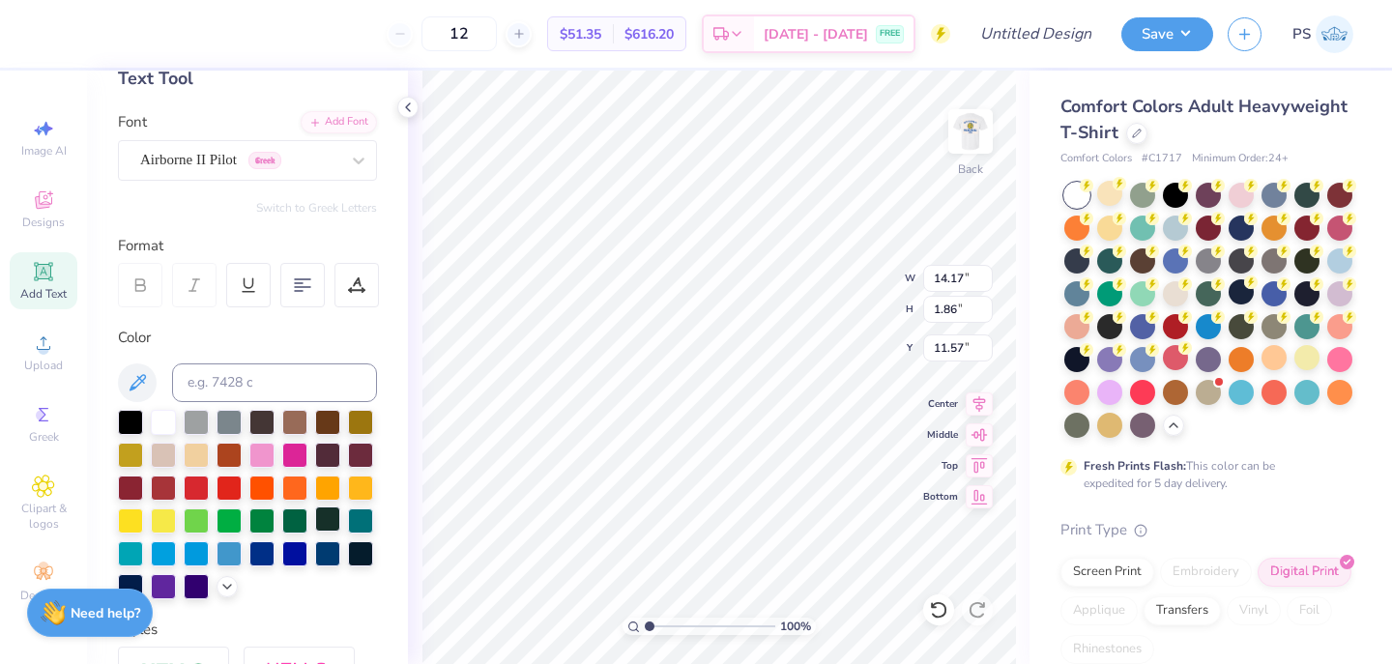
type input "1.31"
type input "11.84"
click at [164, 155] on div "Airborne II Pilot Greek" at bounding box center [239, 160] width 203 height 30
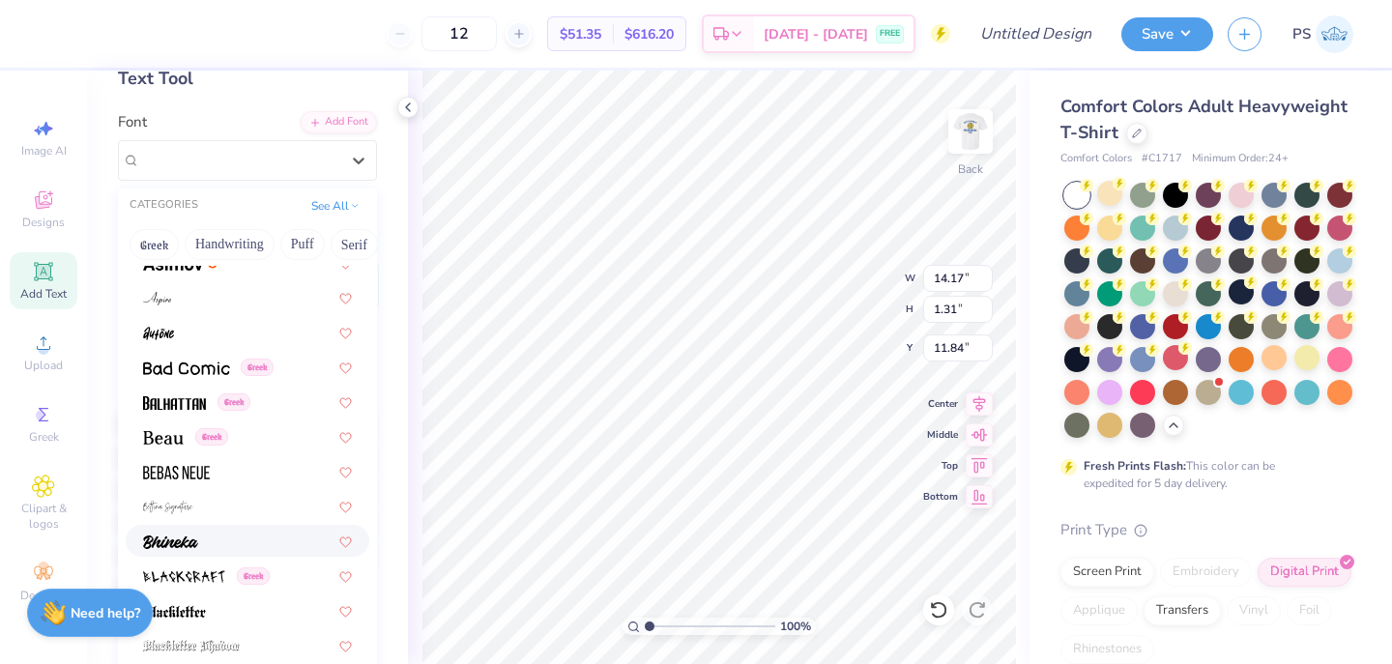
scroll to position [748, 0]
click at [212, 465] on div at bounding box center [247, 469] width 209 height 20
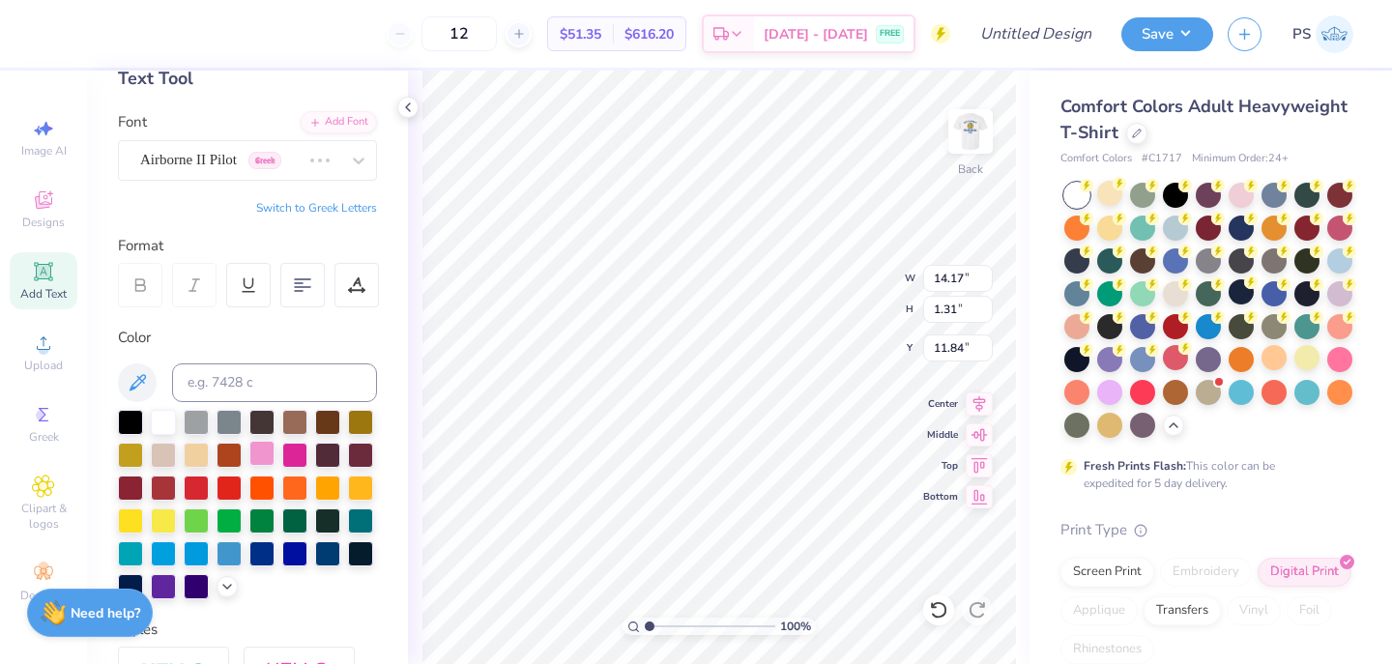
type input "8.54"
type input "1.28"
type input "11.86"
click at [158, 157] on div "Bebas Neue" at bounding box center [239, 160] width 203 height 30
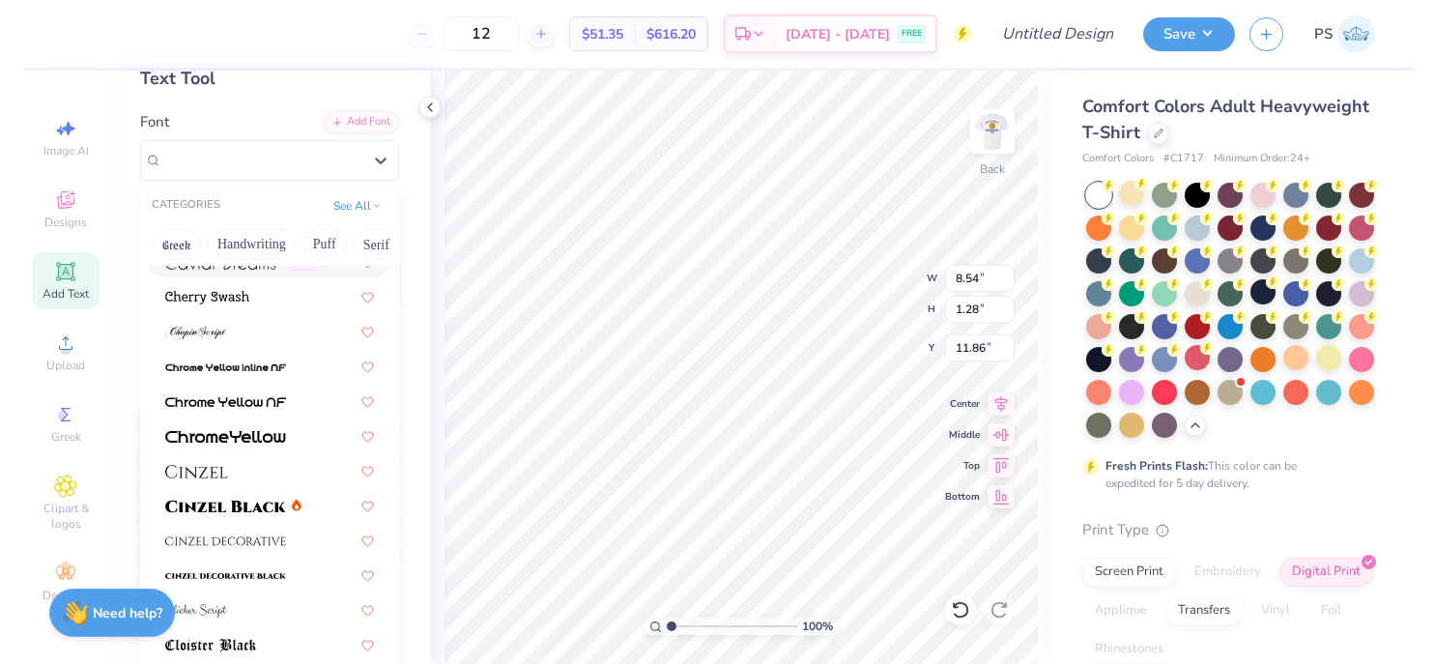
scroll to position [2156, 0]
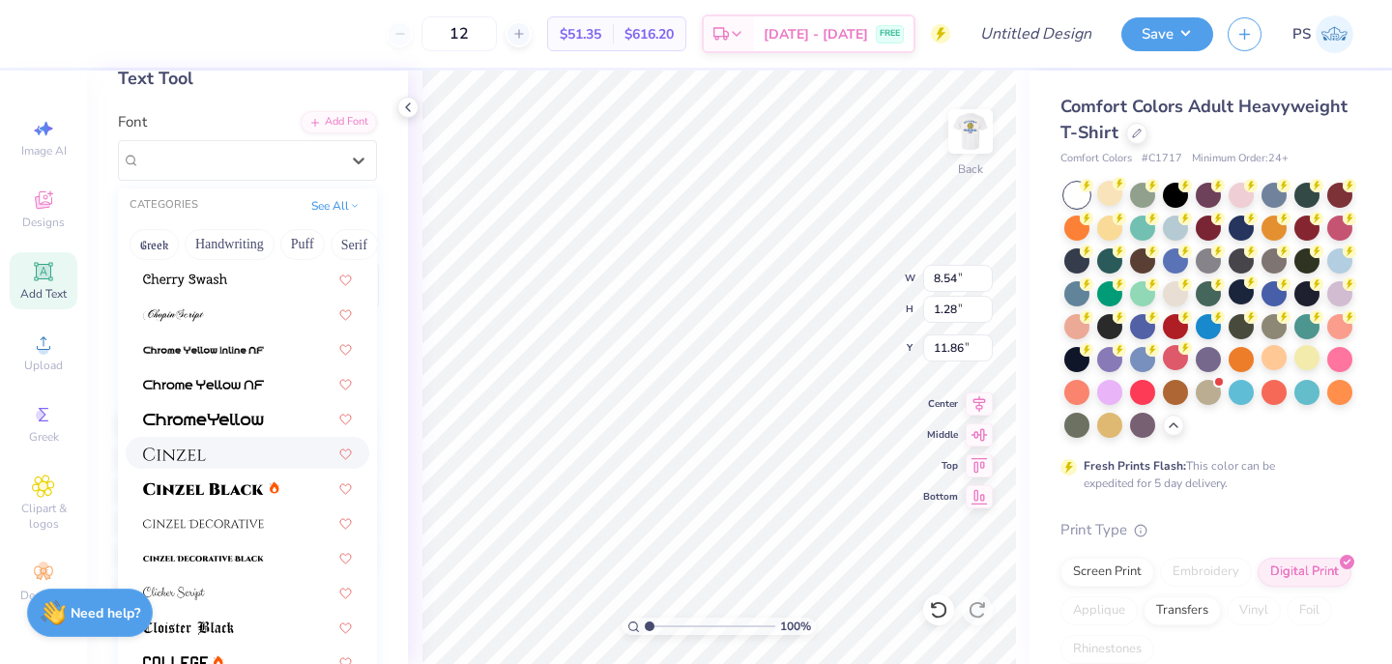
click at [229, 457] on div at bounding box center [247, 453] width 209 height 20
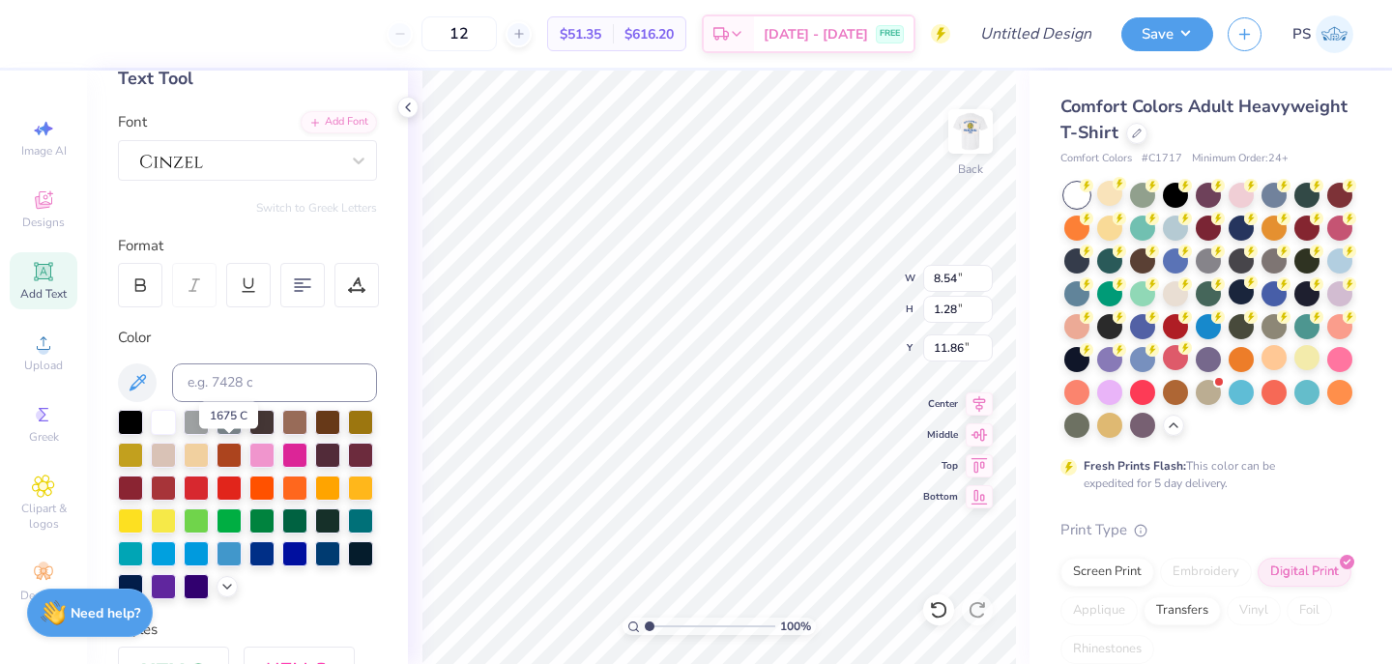
type input "14.09"
type input "1.30"
type input "11.85"
type input "9.40"
type input "0.87"
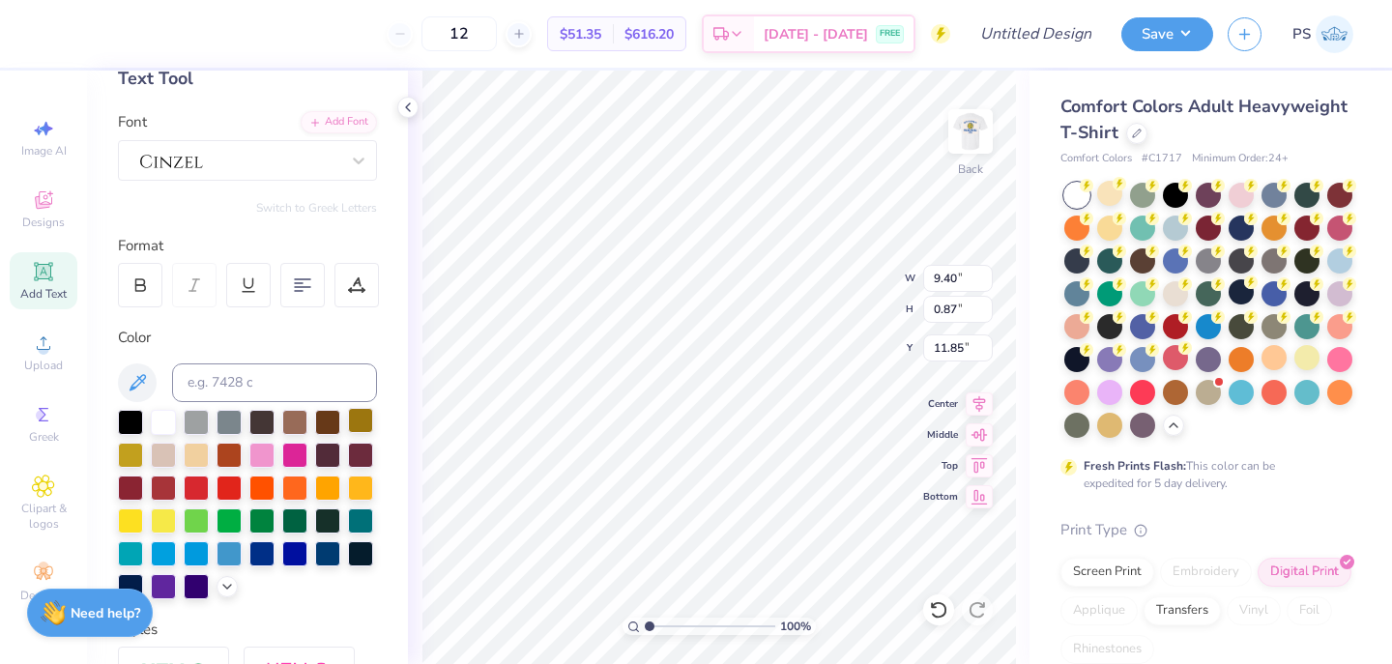
type input "5.71"
type input "5.95"
type input "0.55"
type input "5.51"
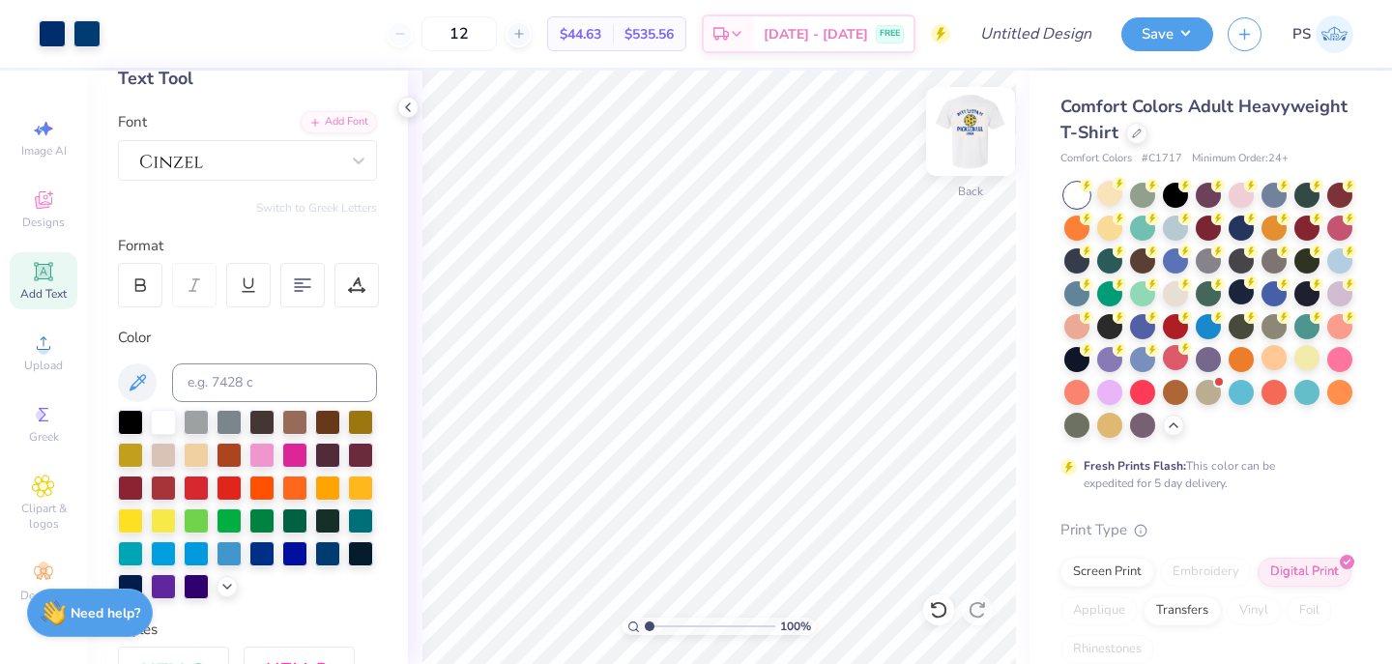
click at [960, 135] on img at bounding box center [970, 131] width 77 height 77
click at [960, 135] on img at bounding box center [970, 131] width 39 height 39
click at [985, 124] on img at bounding box center [970, 131] width 77 height 77
